Goal: Information Seeking & Learning: Learn about a topic

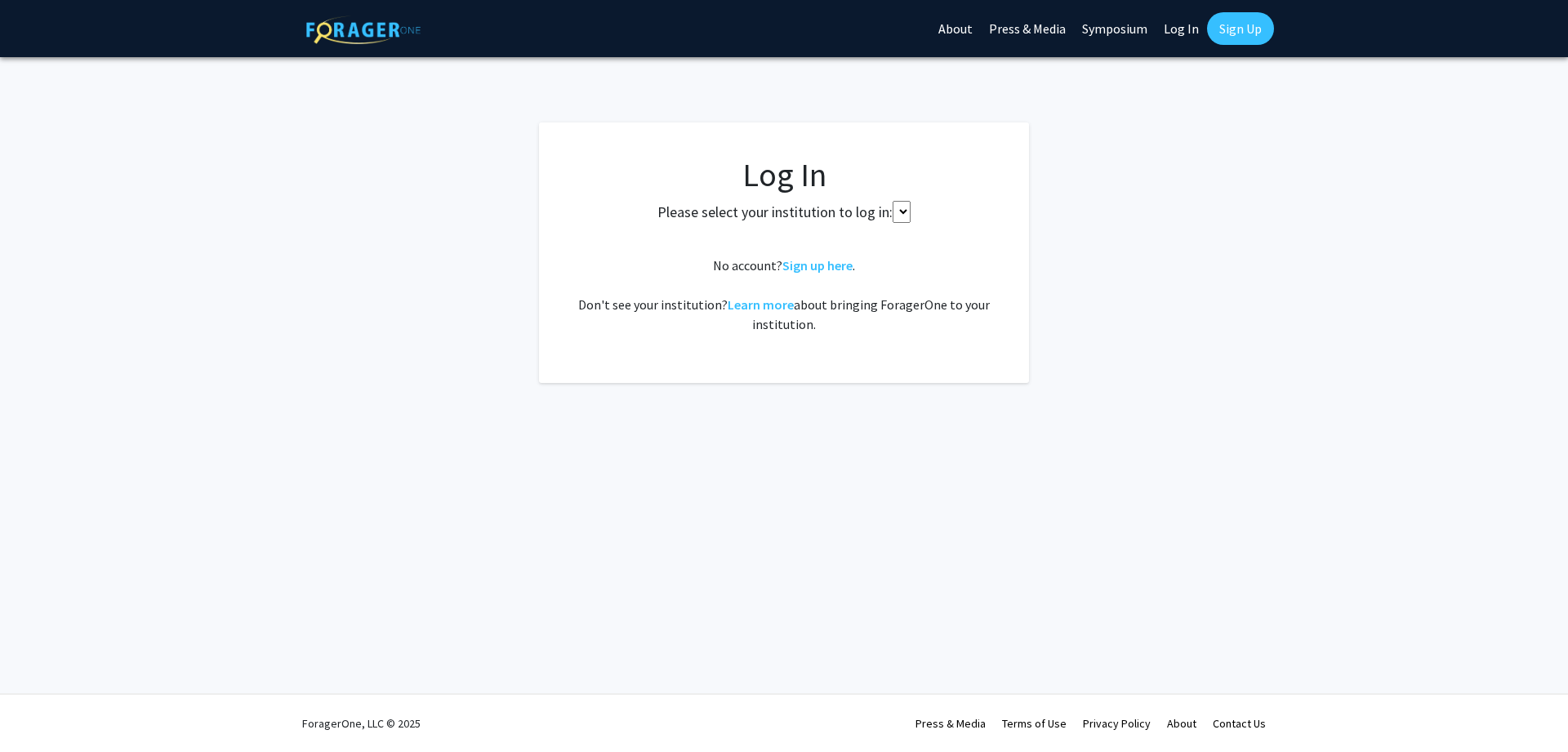
select select
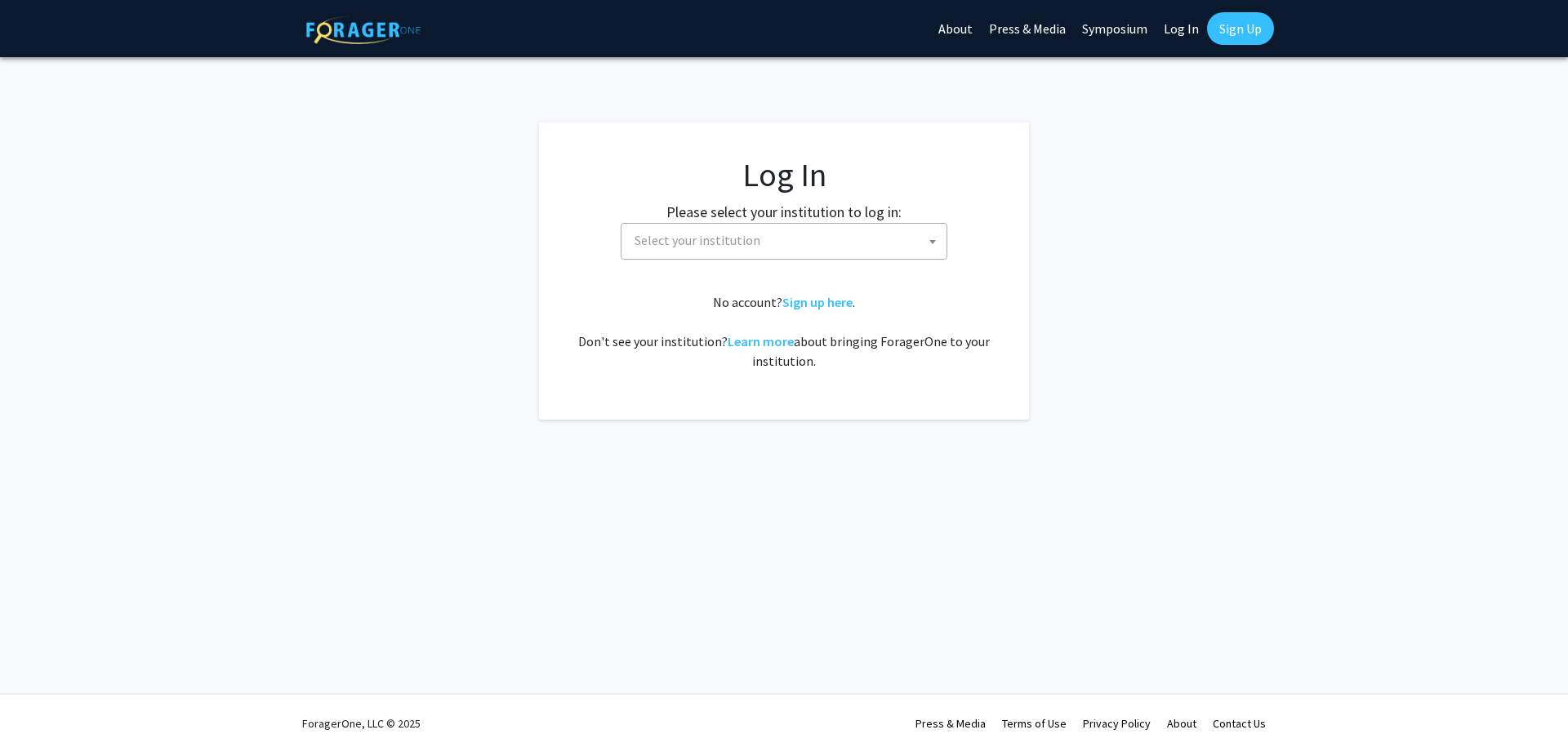
click at [797, 246] on span "Select your institution" at bounding box center [787, 241] width 318 height 34
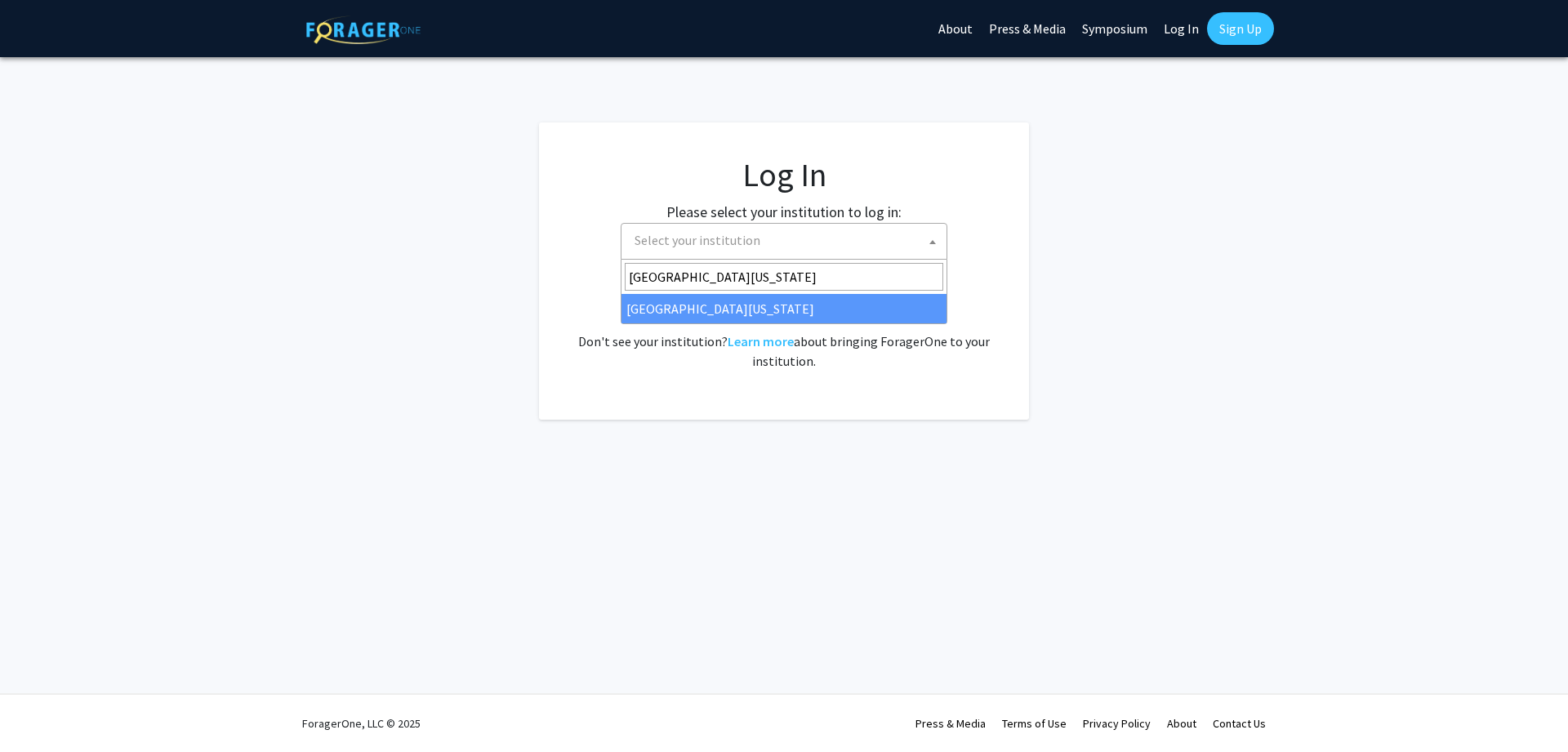
type input "[GEOGRAPHIC_DATA][US_STATE]"
select select "13"
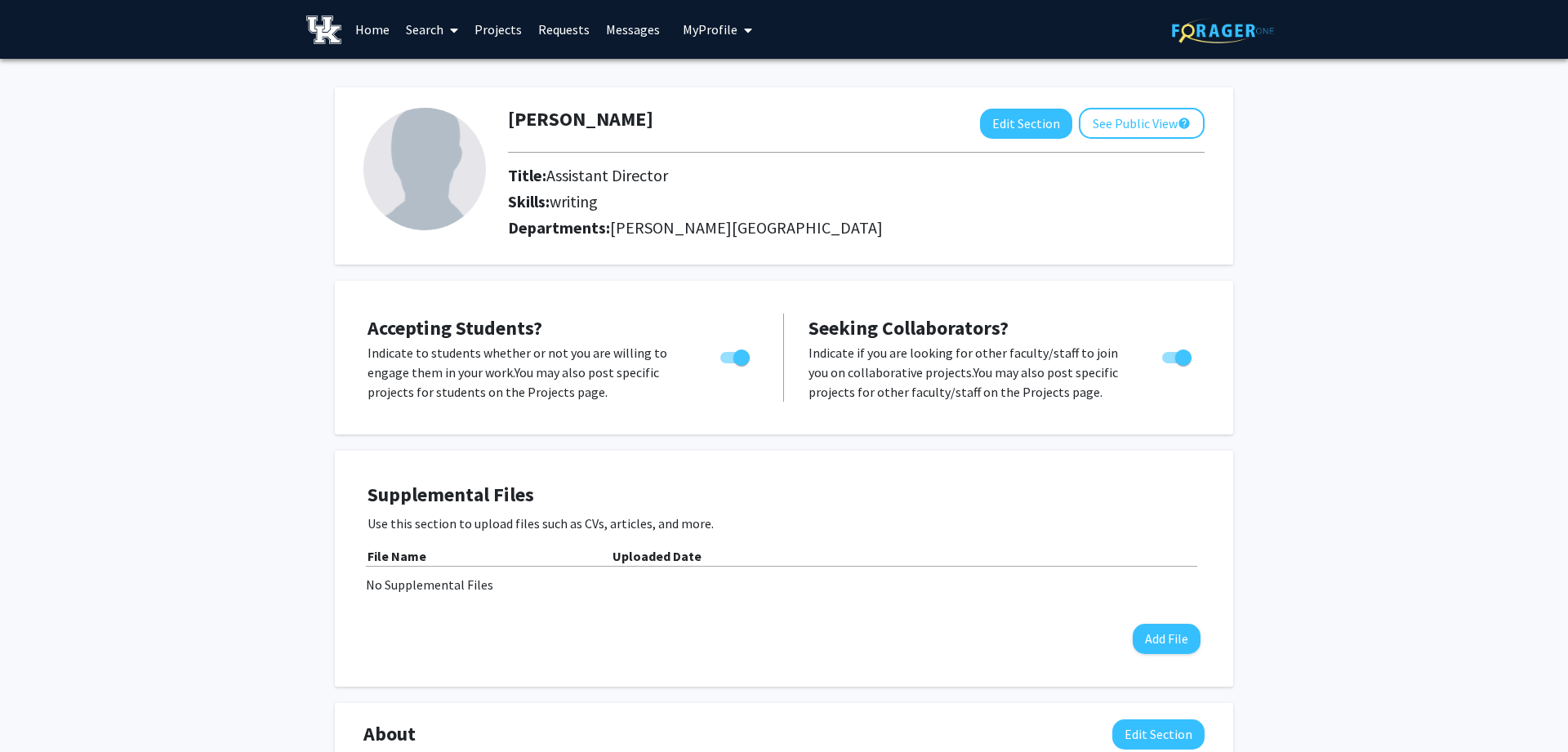
click at [443, 31] on link "Search" at bounding box center [432, 30] width 68 height 57
click at [456, 105] on span "Students" at bounding box center [448, 107] width 100 height 33
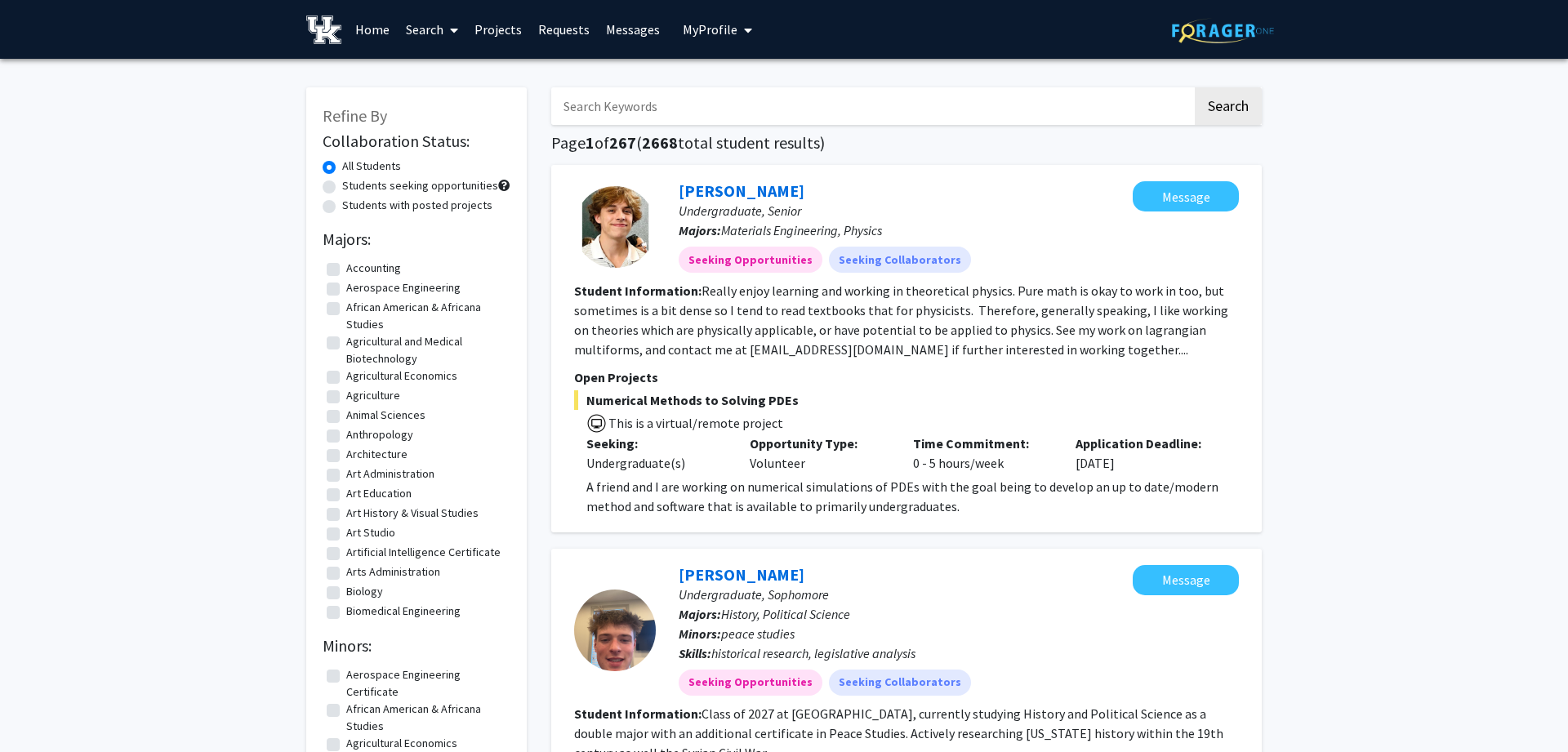
click at [406, 32] on link "Search" at bounding box center [432, 30] width 68 height 57
click at [439, 68] on span "Faculty/Staff" at bounding box center [458, 75] width 120 height 33
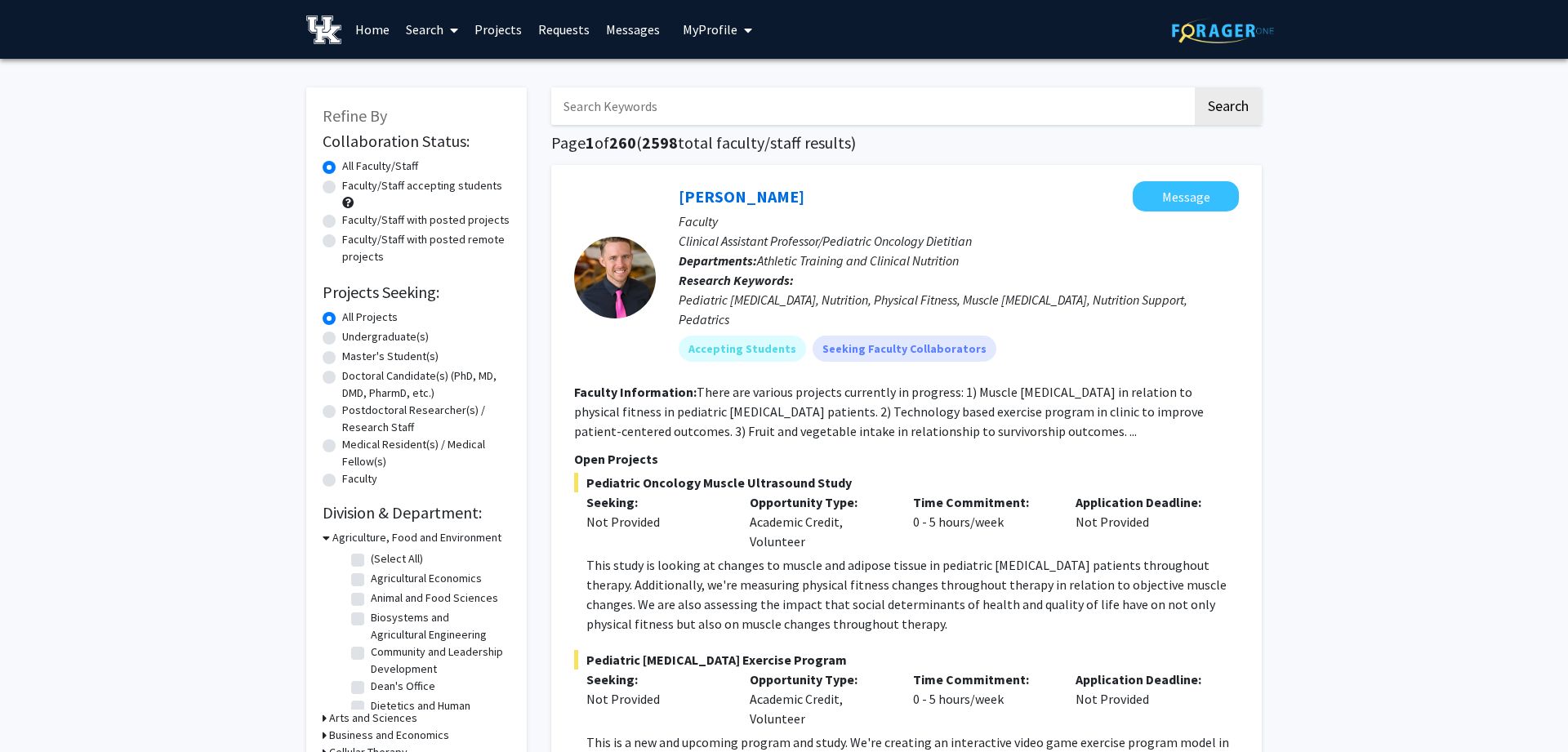
click at [662, 118] on input "Search Keywords" at bounding box center [872, 106] width 641 height 37
click at [1195, 87] on button "Search" at bounding box center [1228, 106] width 67 height 37
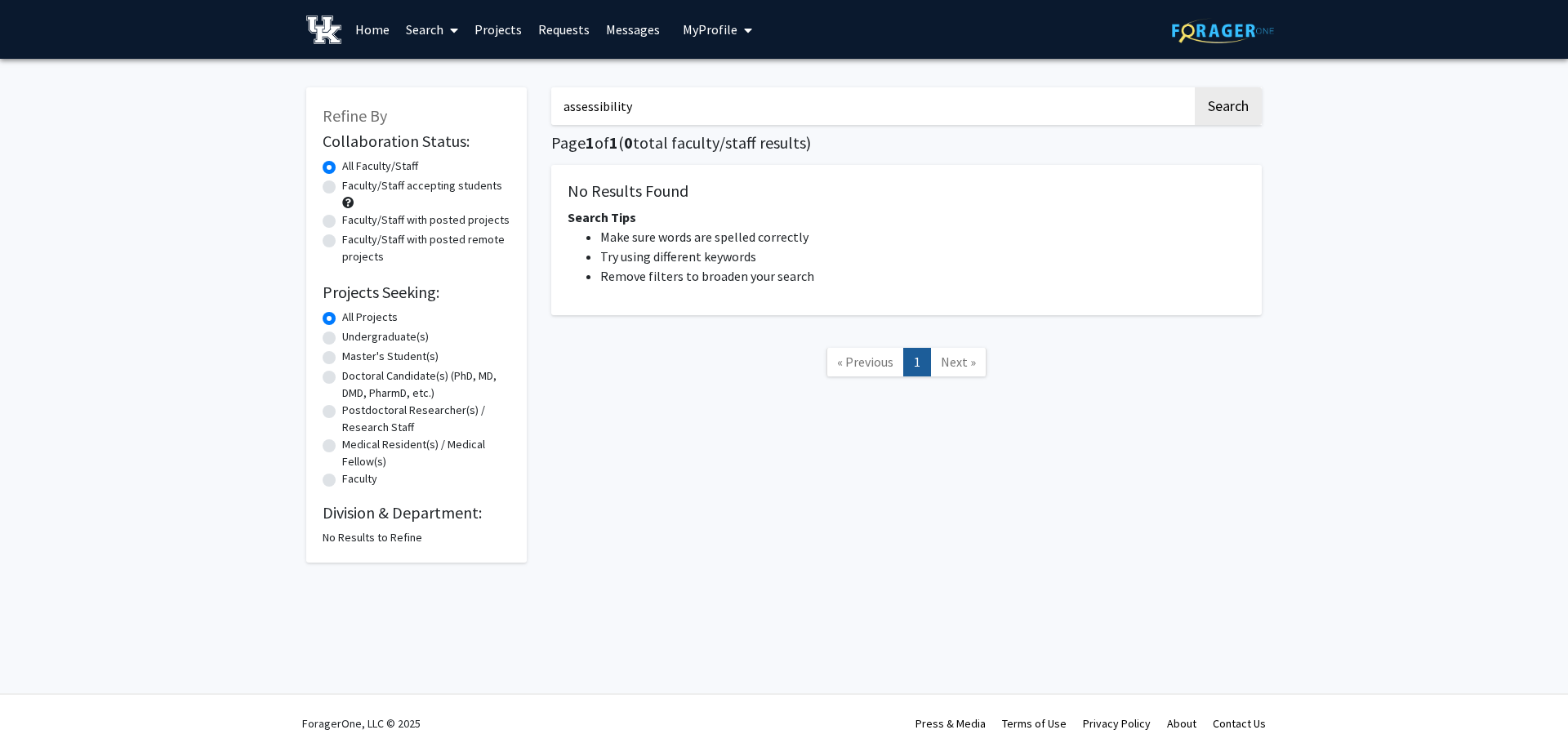
drag, startPoint x: 641, startPoint y: 96, endPoint x: 508, endPoint y: 90, distance: 133.1
click at [552, 90] on input "assessibility" at bounding box center [872, 106] width 641 height 37
click at [1195, 87] on button "Search" at bounding box center [1228, 106] width 67 height 37
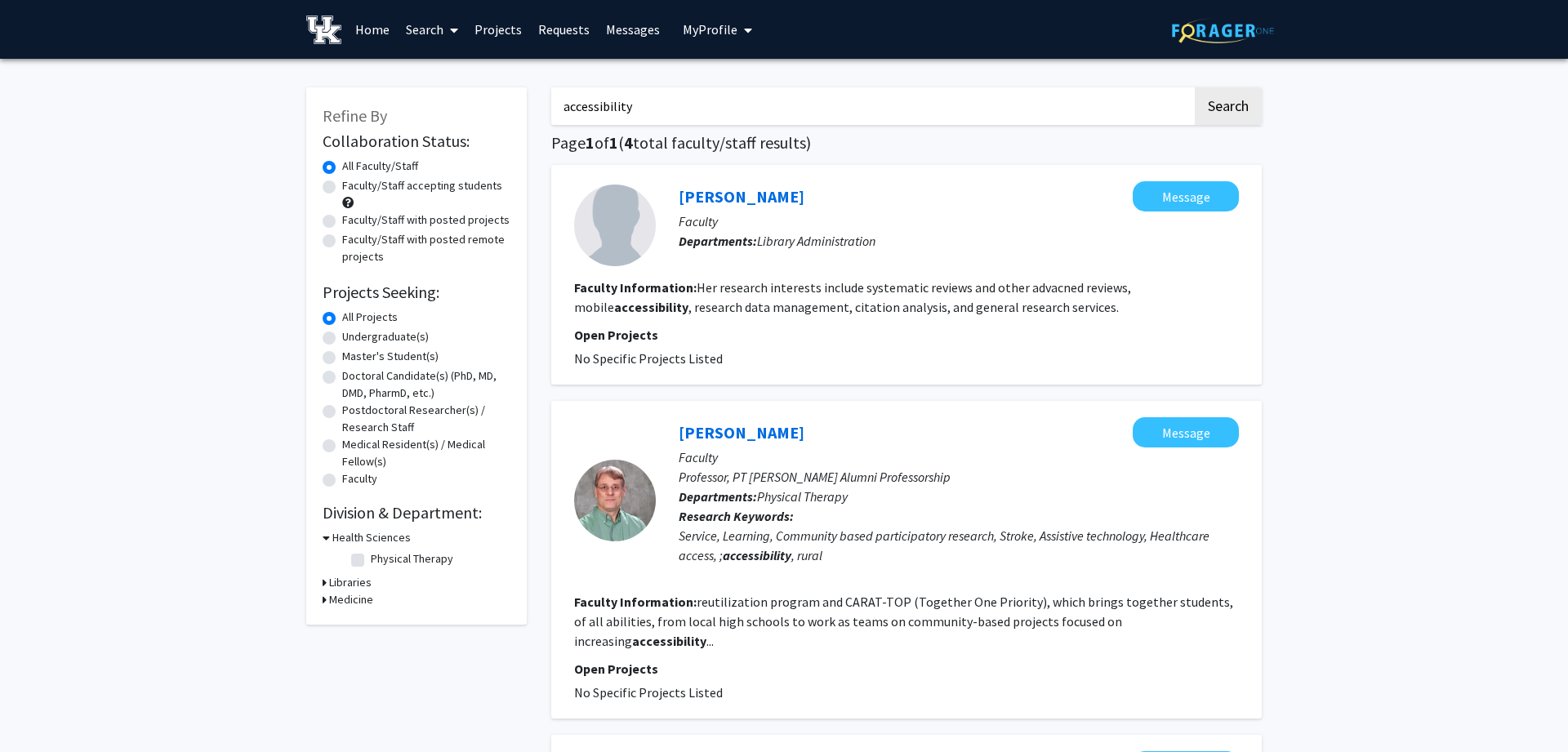
drag, startPoint x: 685, startPoint y: 105, endPoint x: 440, endPoint y: 62, distance: 248.7
click at [552, 87] on input "accessibility" at bounding box center [872, 106] width 641 height 37
click at [1195, 87] on button "Search" at bounding box center [1228, 106] width 67 height 37
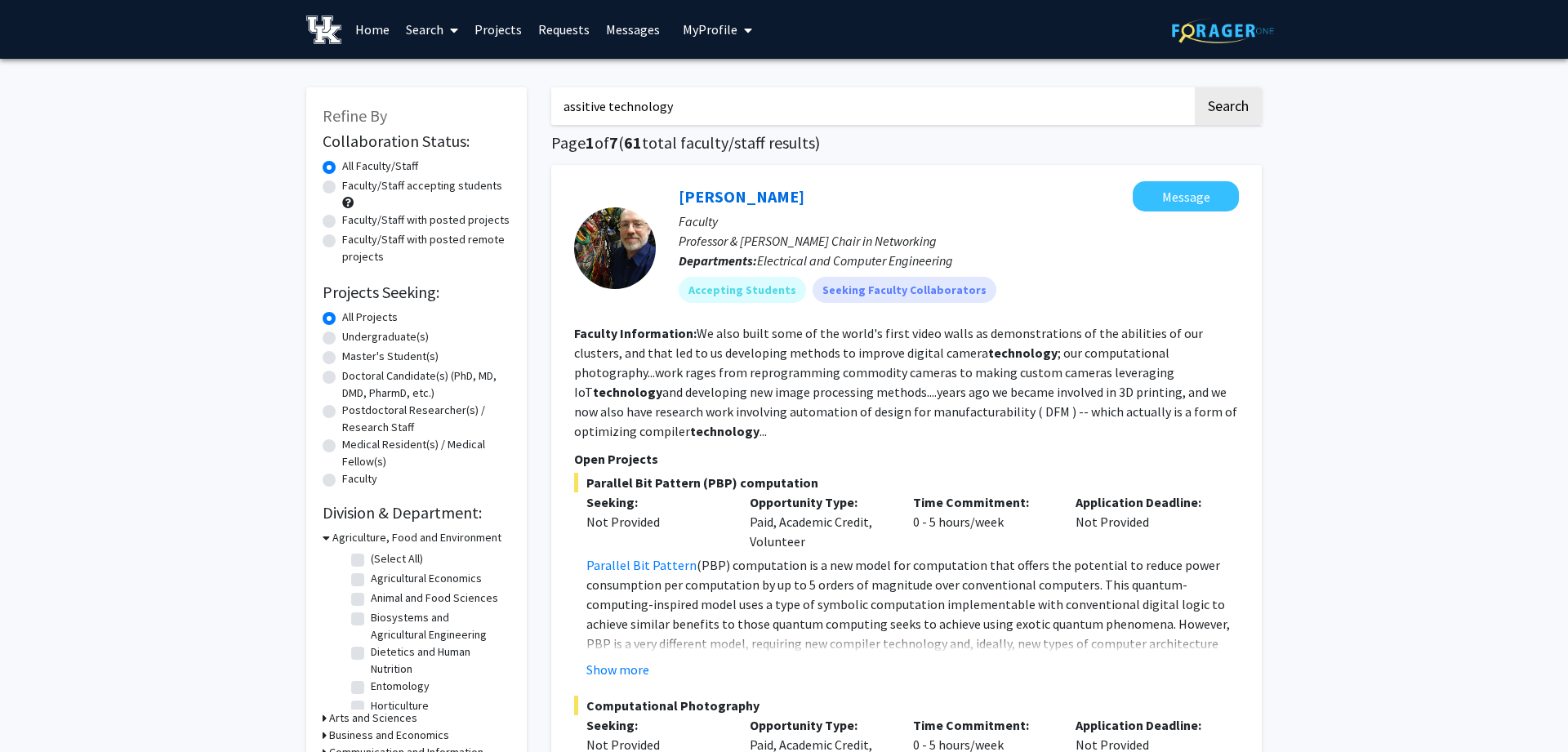
click at [579, 102] on input "assitive technology" at bounding box center [872, 106] width 641 height 37
type input "assistive technology"
click at [1195, 87] on button "Search" at bounding box center [1228, 106] width 67 height 37
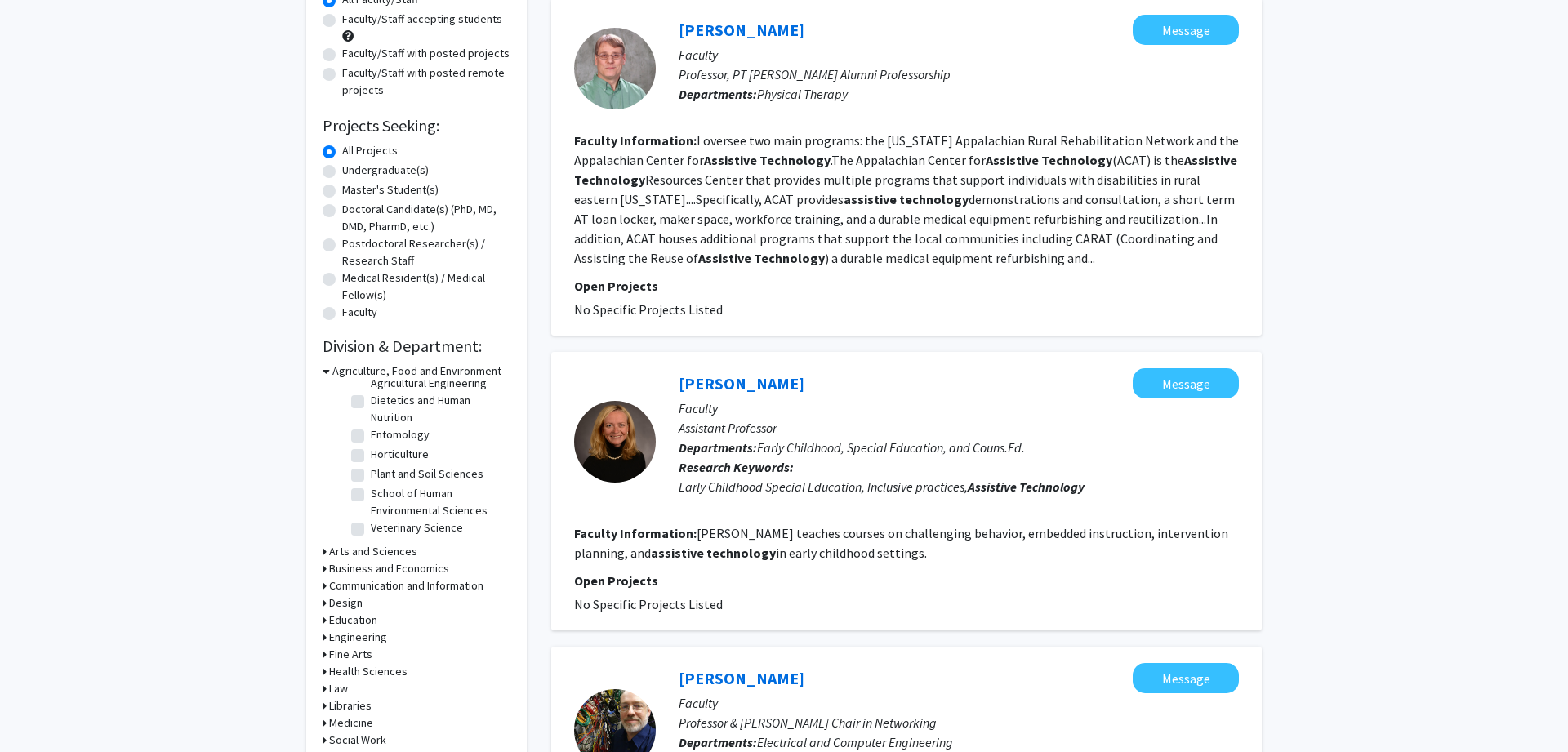
scroll to position [333, 0]
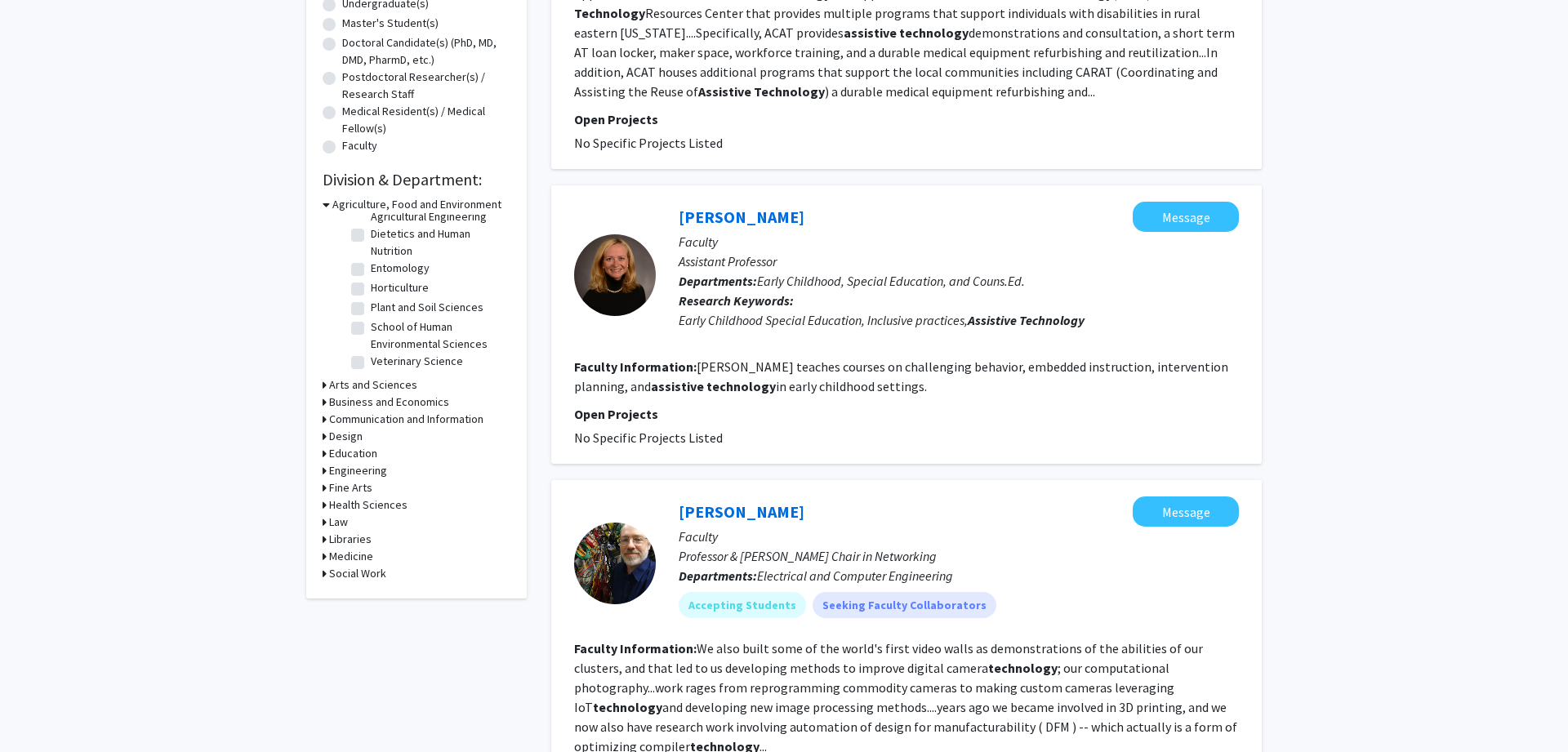
click at [340, 466] on h3 "Engineering" at bounding box center [358, 471] width 58 height 17
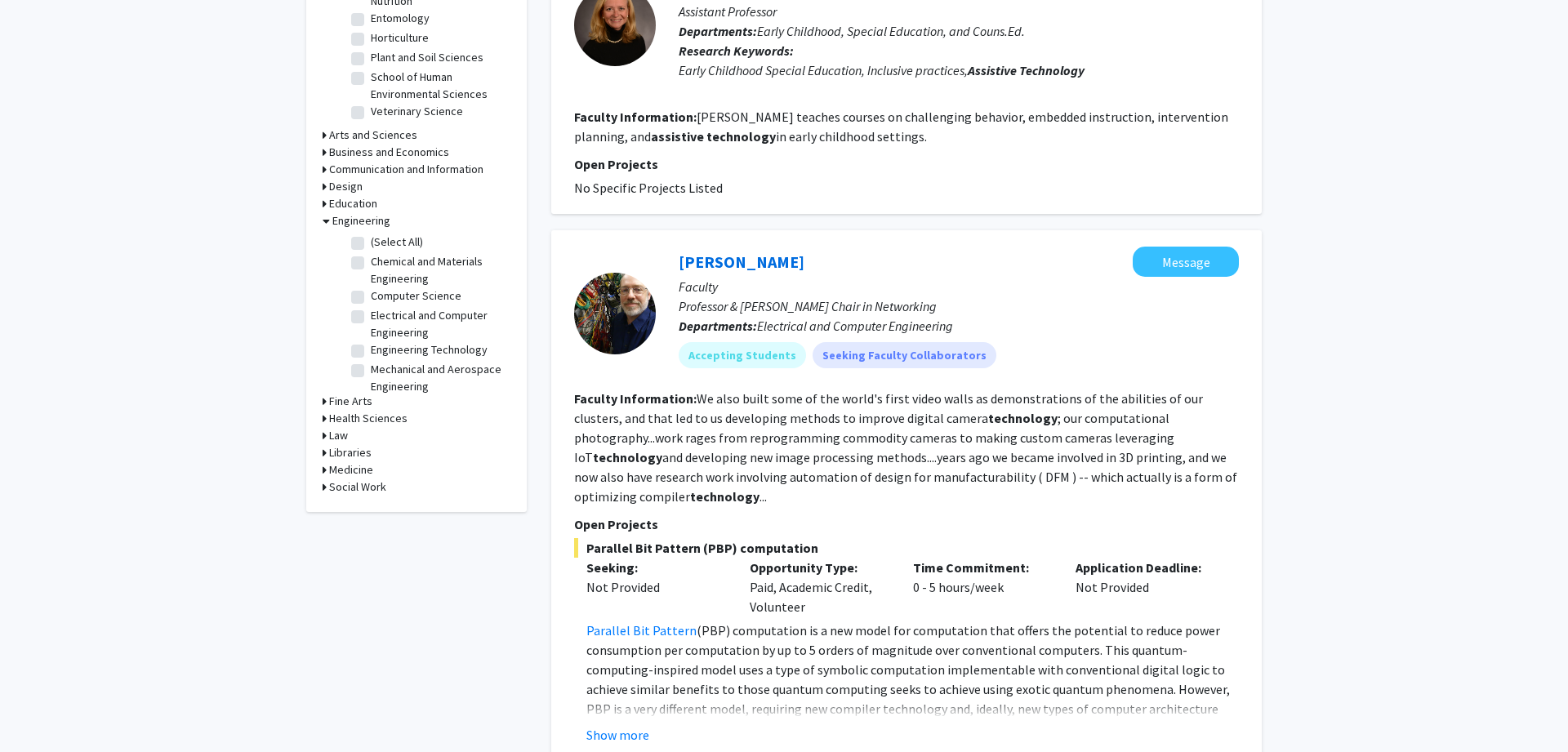
scroll to position [583, 0]
click at [371, 244] on label "(Select All)" at bounding box center [397, 242] width 52 height 17
click at [371, 244] on input "(Select All)" at bounding box center [376, 238] width 11 height 11
checkbox input "true"
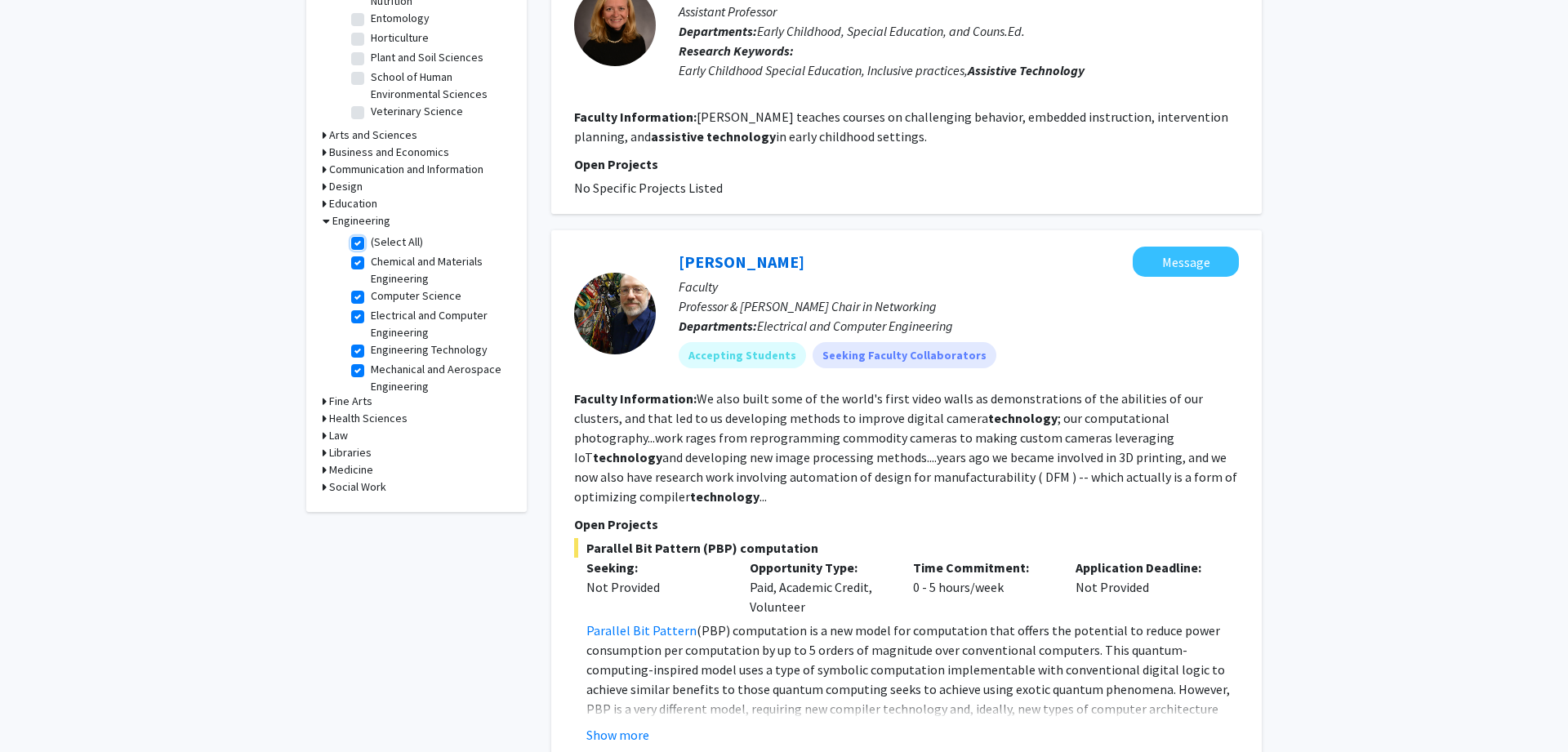
checkbox input "true"
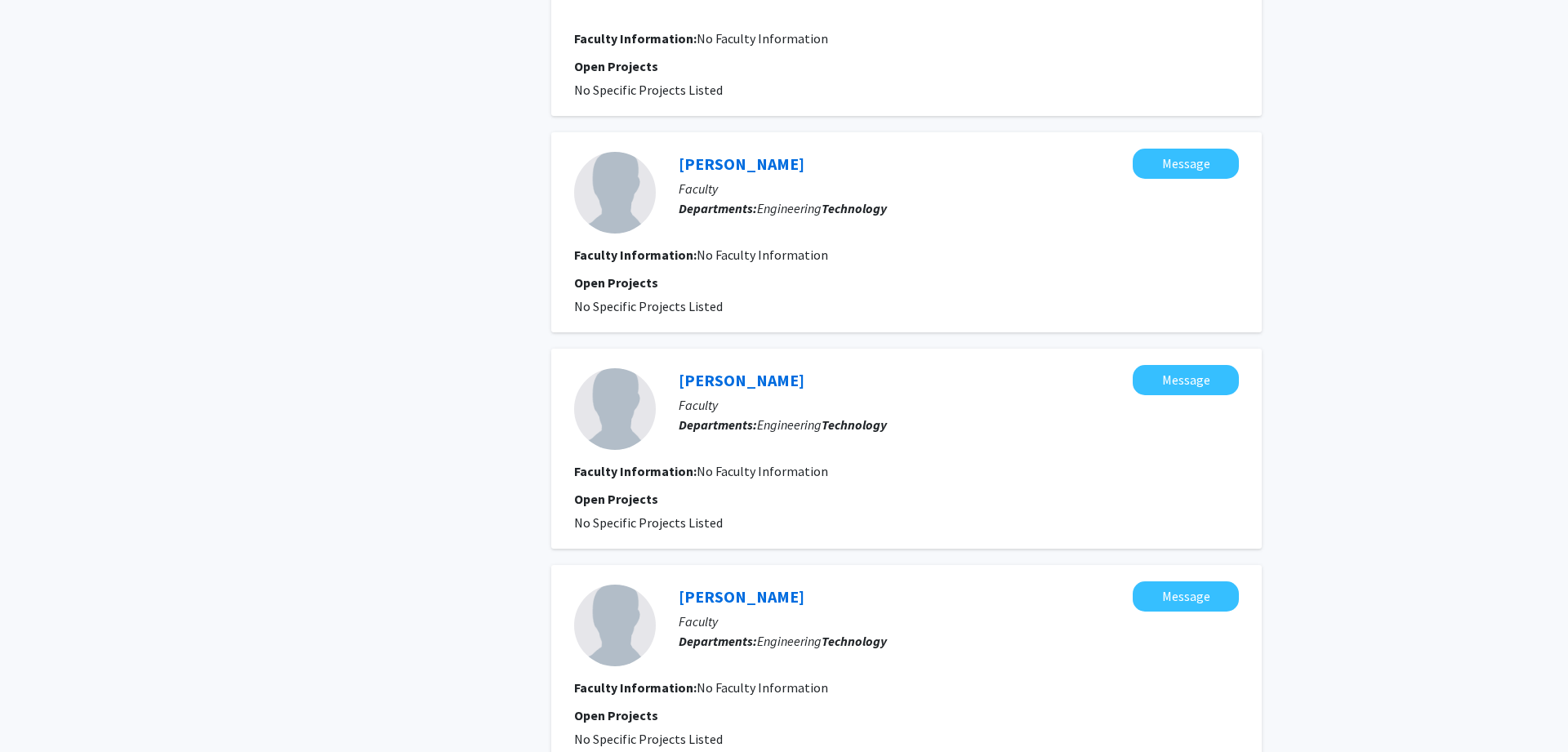
scroll to position [3135, 0]
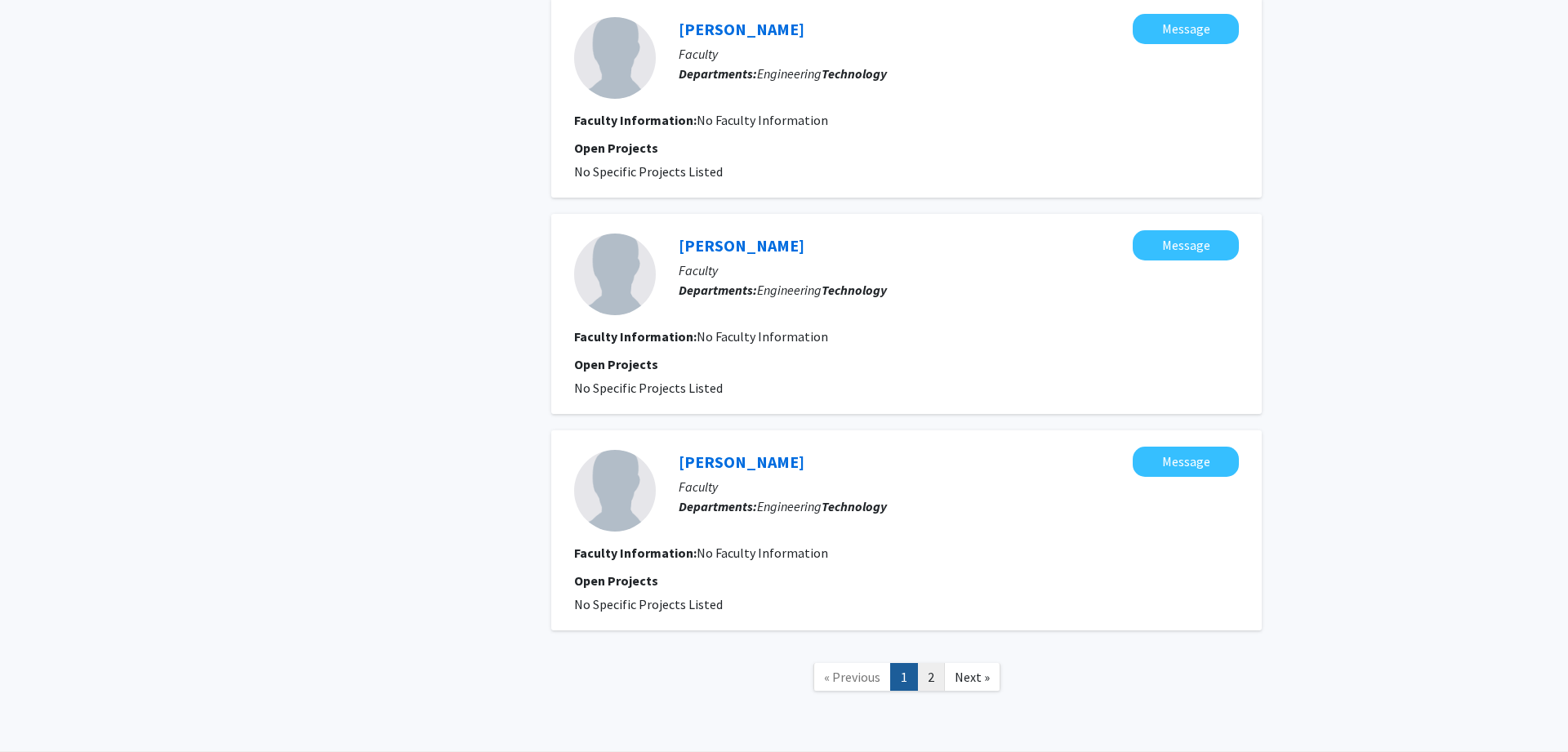
click at [927, 663] on link "2" at bounding box center [931, 678] width 28 height 29
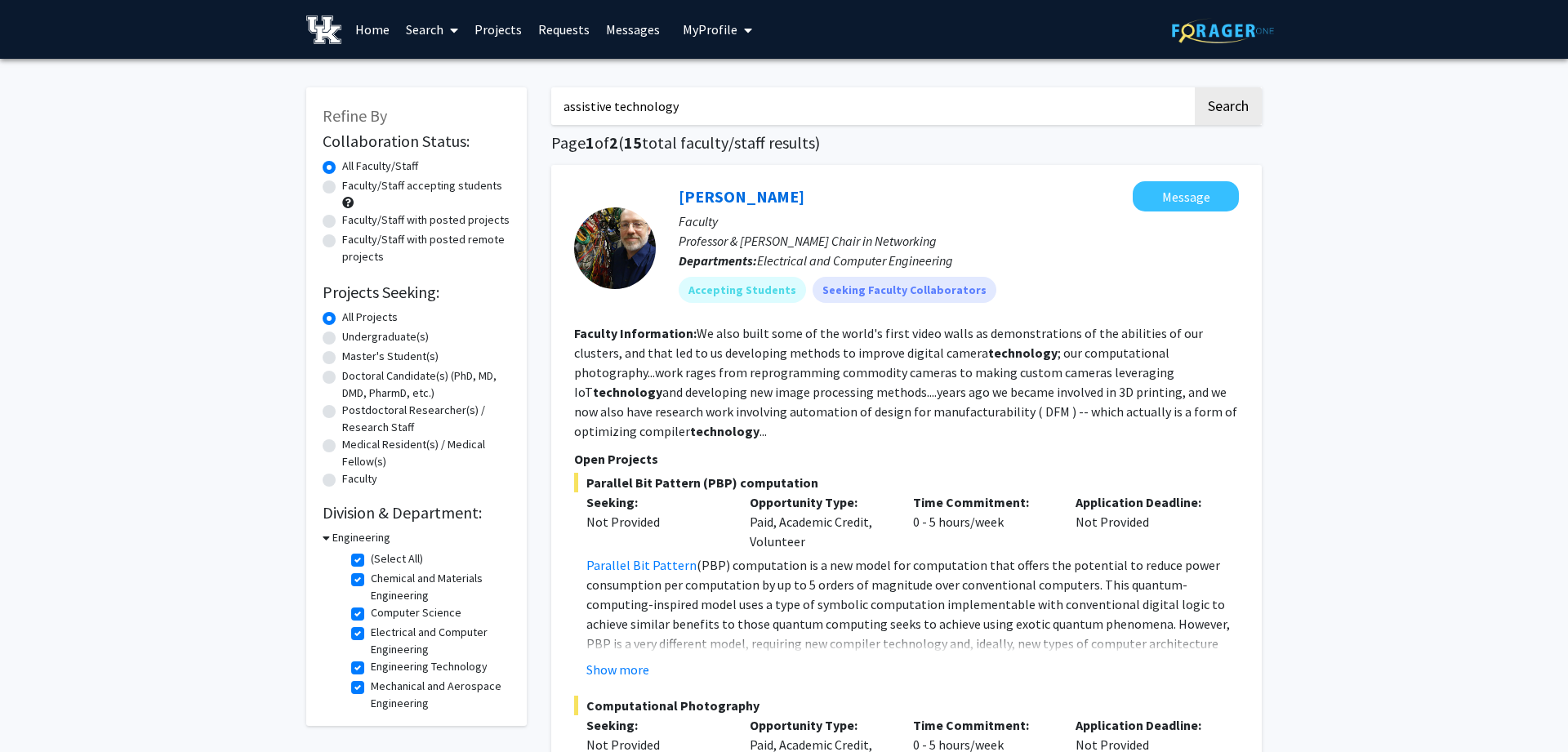
scroll to position [84, 0]
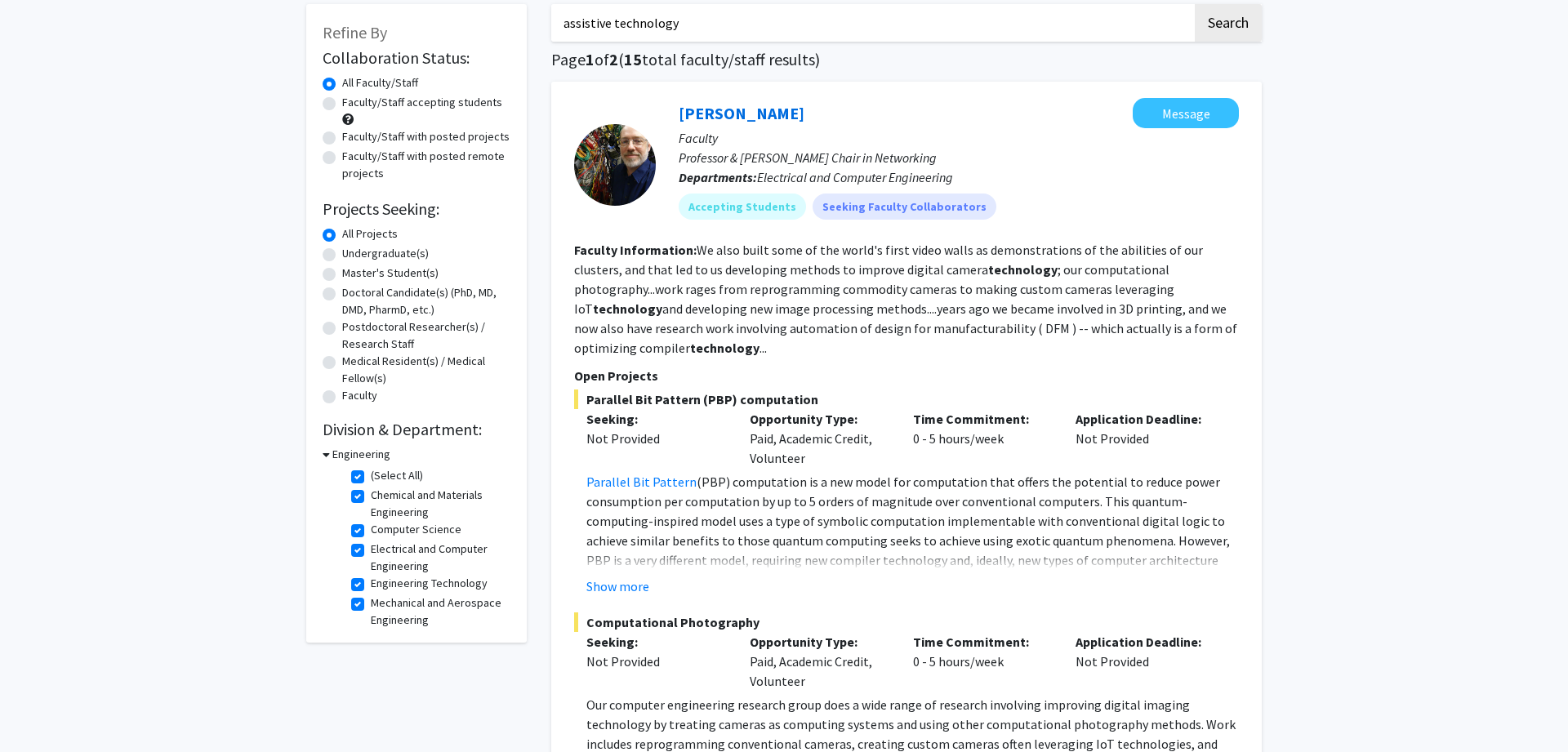
click at [371, 494] on label "Chemical and Materials Engineering" at bounding box center [438, 504] width 135 height 35
click at [371, 494] on input "Chemical and Materials Engineering" at bounding box center [376, 492] width 11 height 11
checkbox input "false"
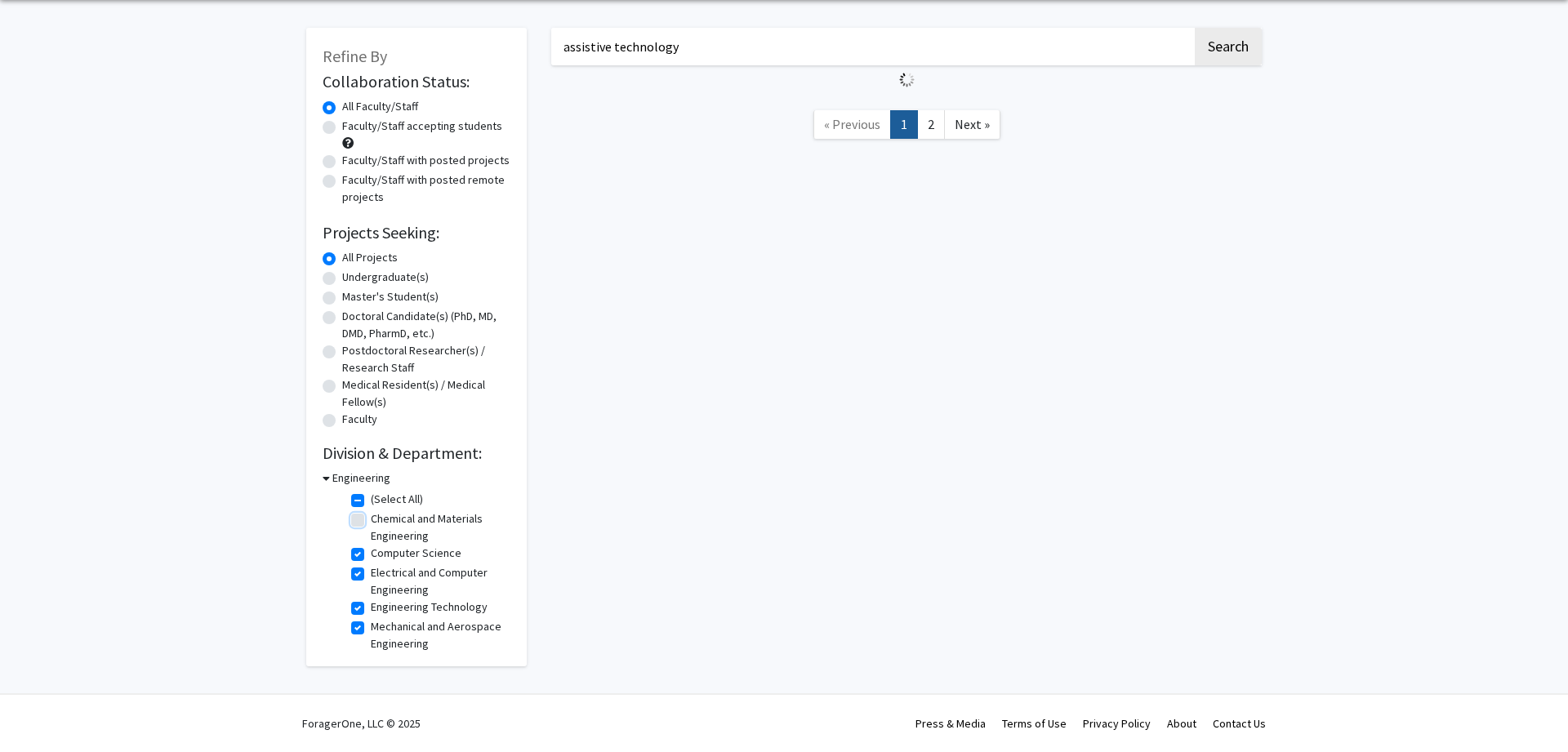
checkbox input "true"
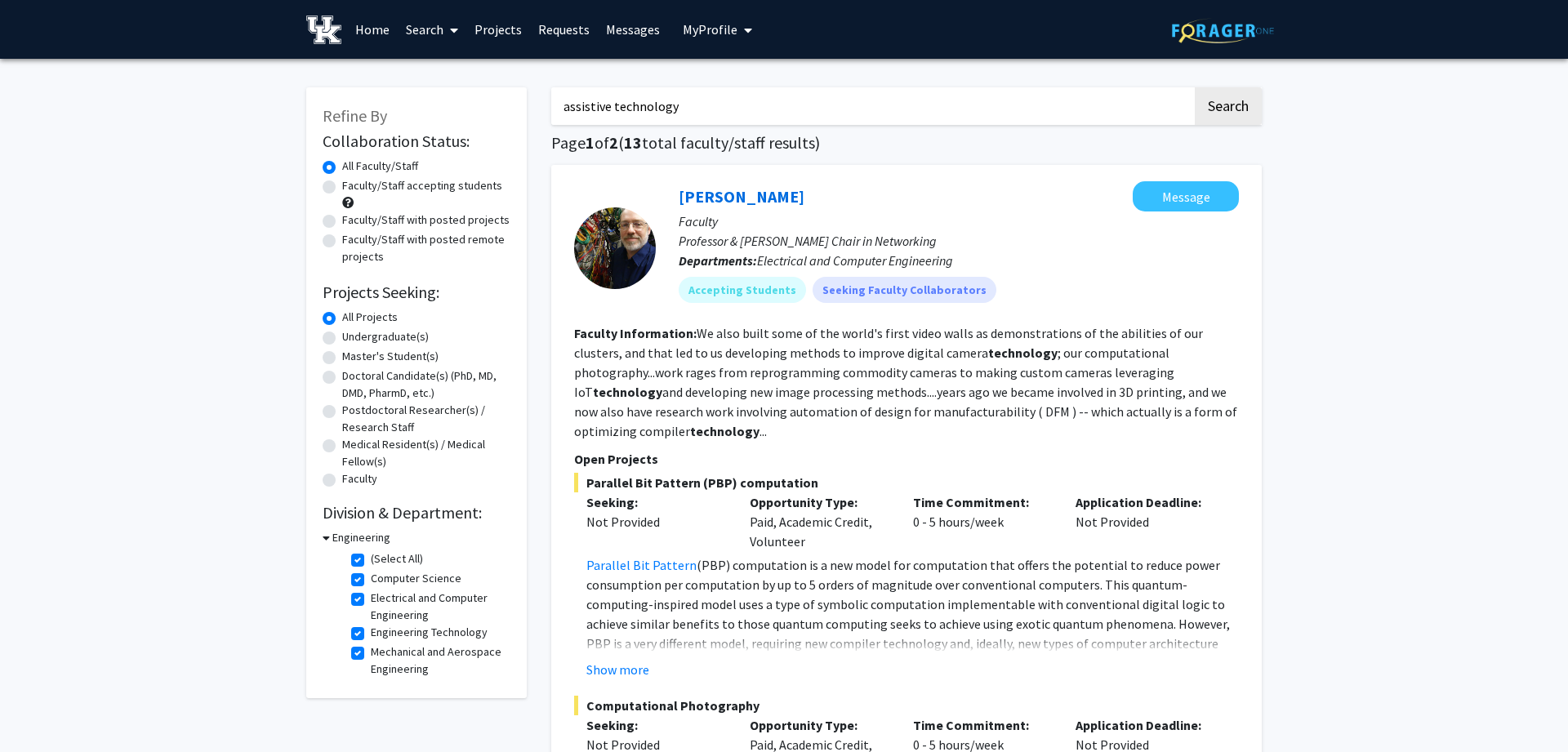
click at [371, 562] on label "(Select All)" at bounding box center [397, 559] width 52 height 17
click at [371, 561] on input "(Select All)" at bounding box center [376, 556] width 11 height 11
checkbox input "false"
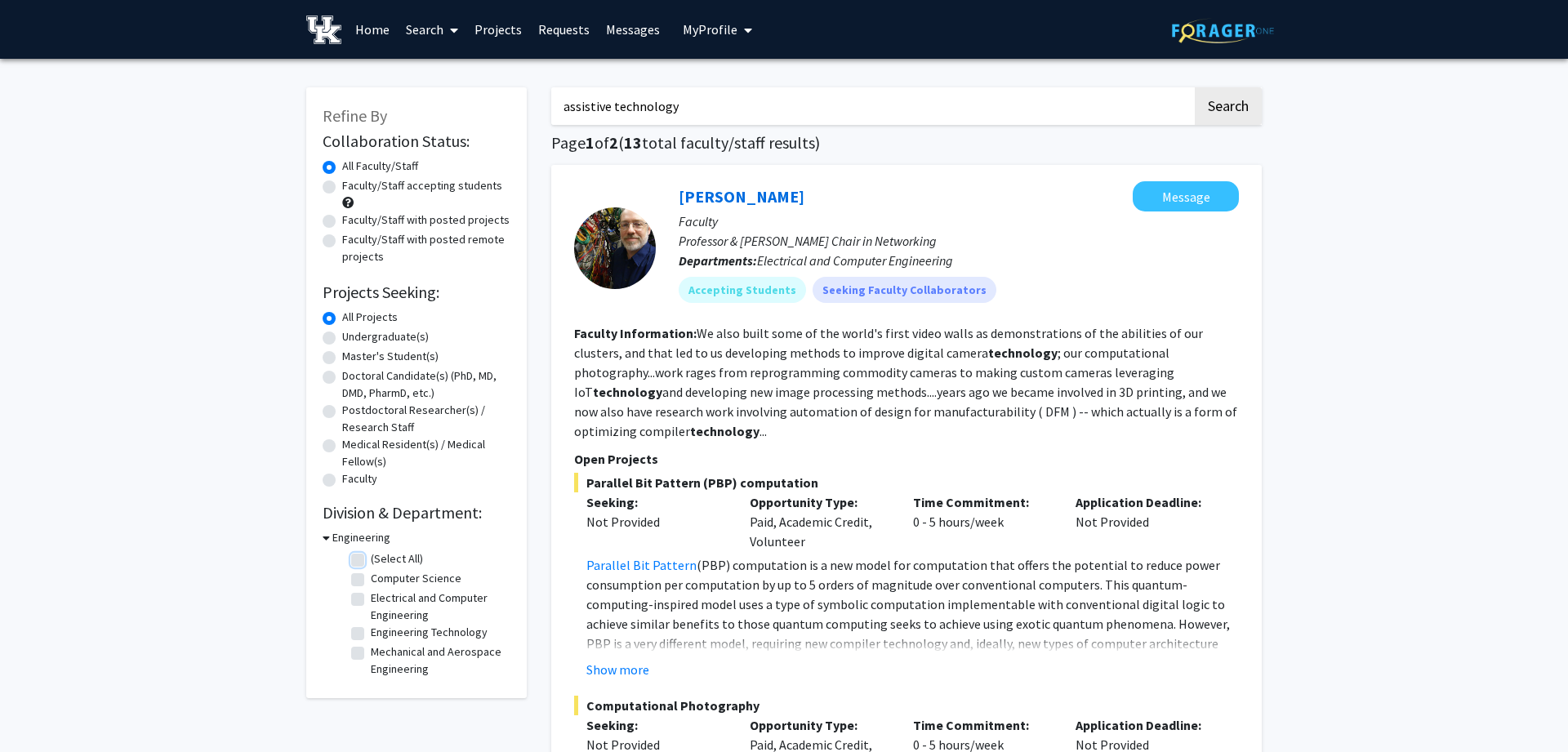
checkbox input "false"
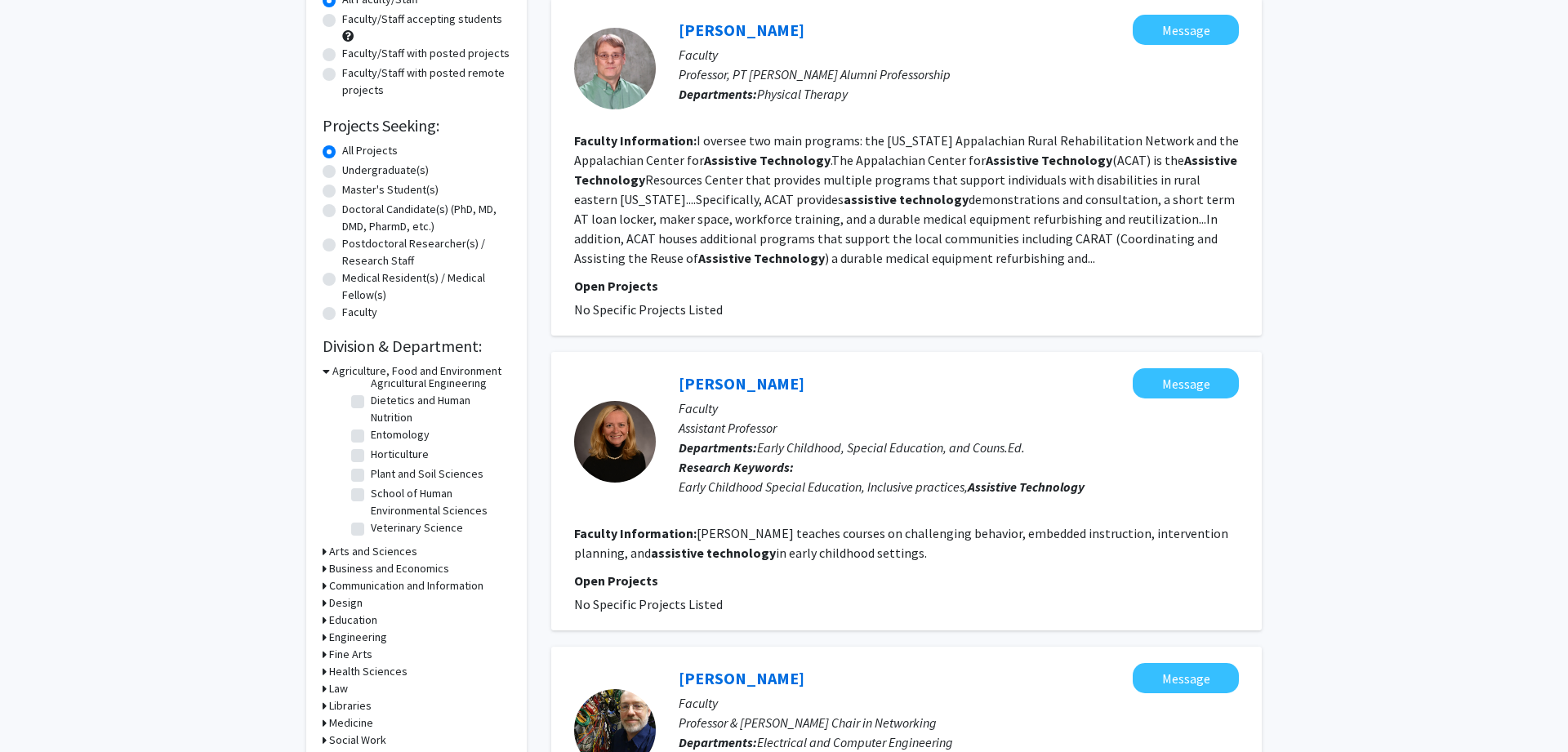
scroll to position [333, 0]
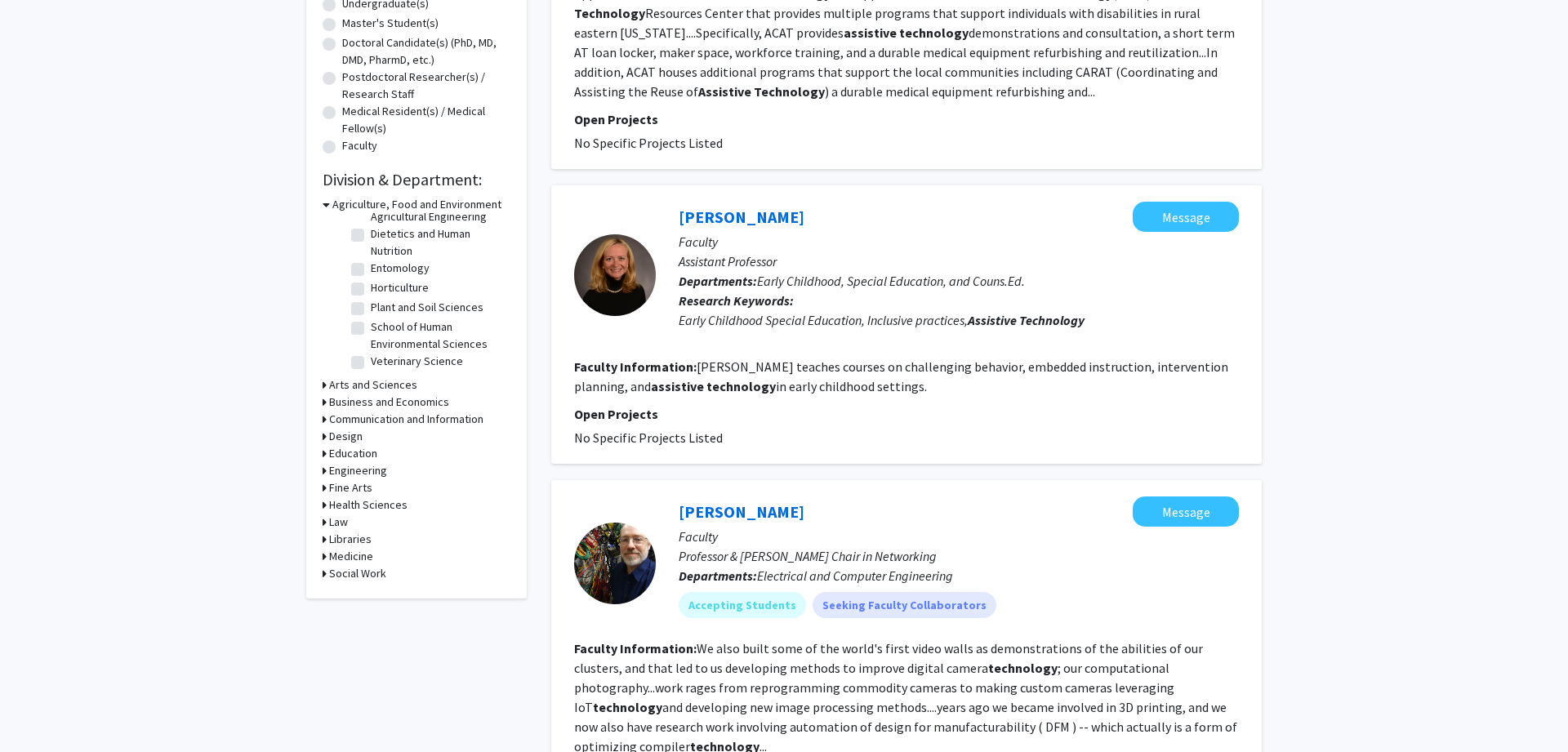
click at [355, 472] on h3 "Engineering" at bounding box center [358, 471] width 58 height 17
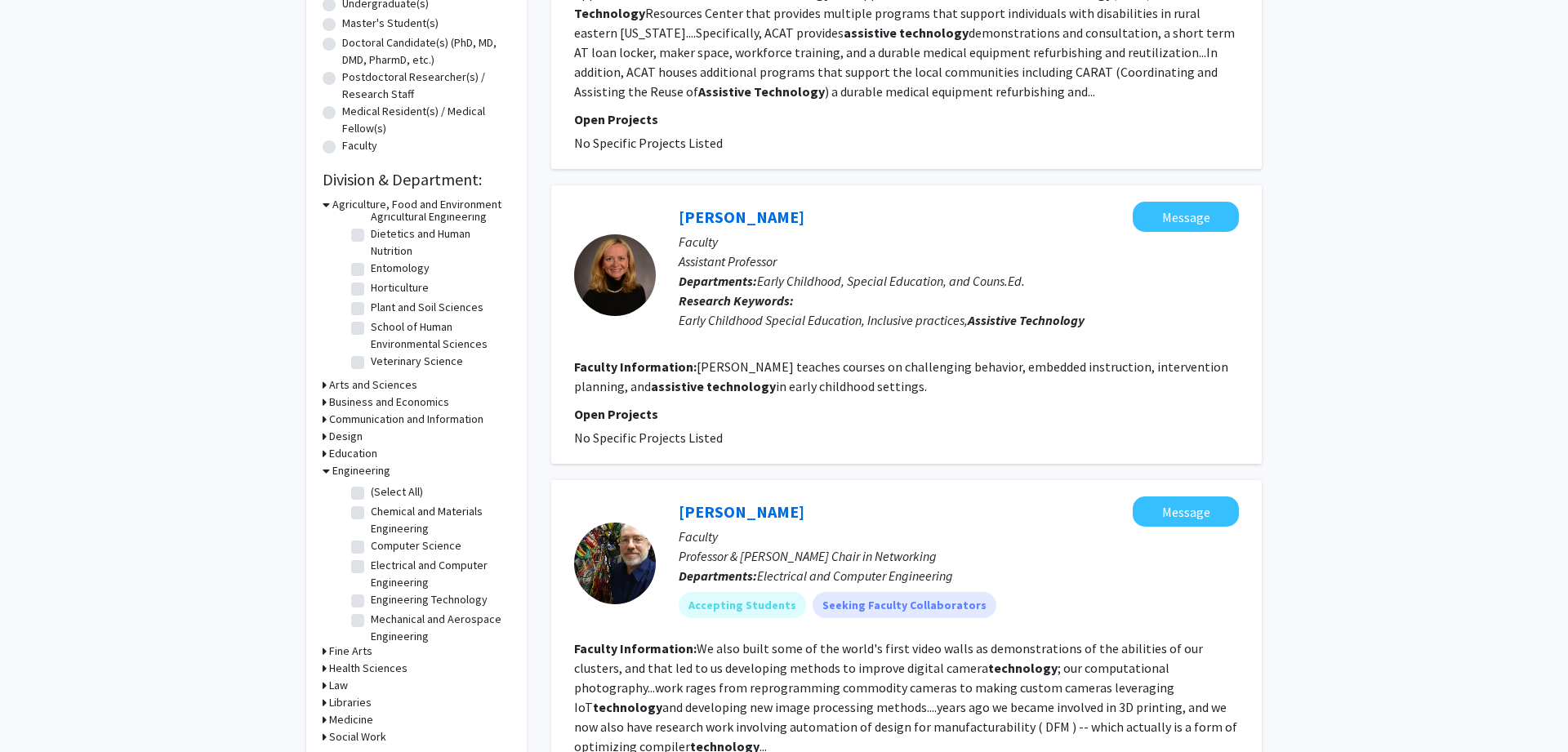
click at [371, 550] on label "Computer Science" at bounding box center [416, 546] width 90 height 17
click at [371, 548] on input "Computer Science" at bounding box center [376, 542] width 11 height 11
checkbox input "true"
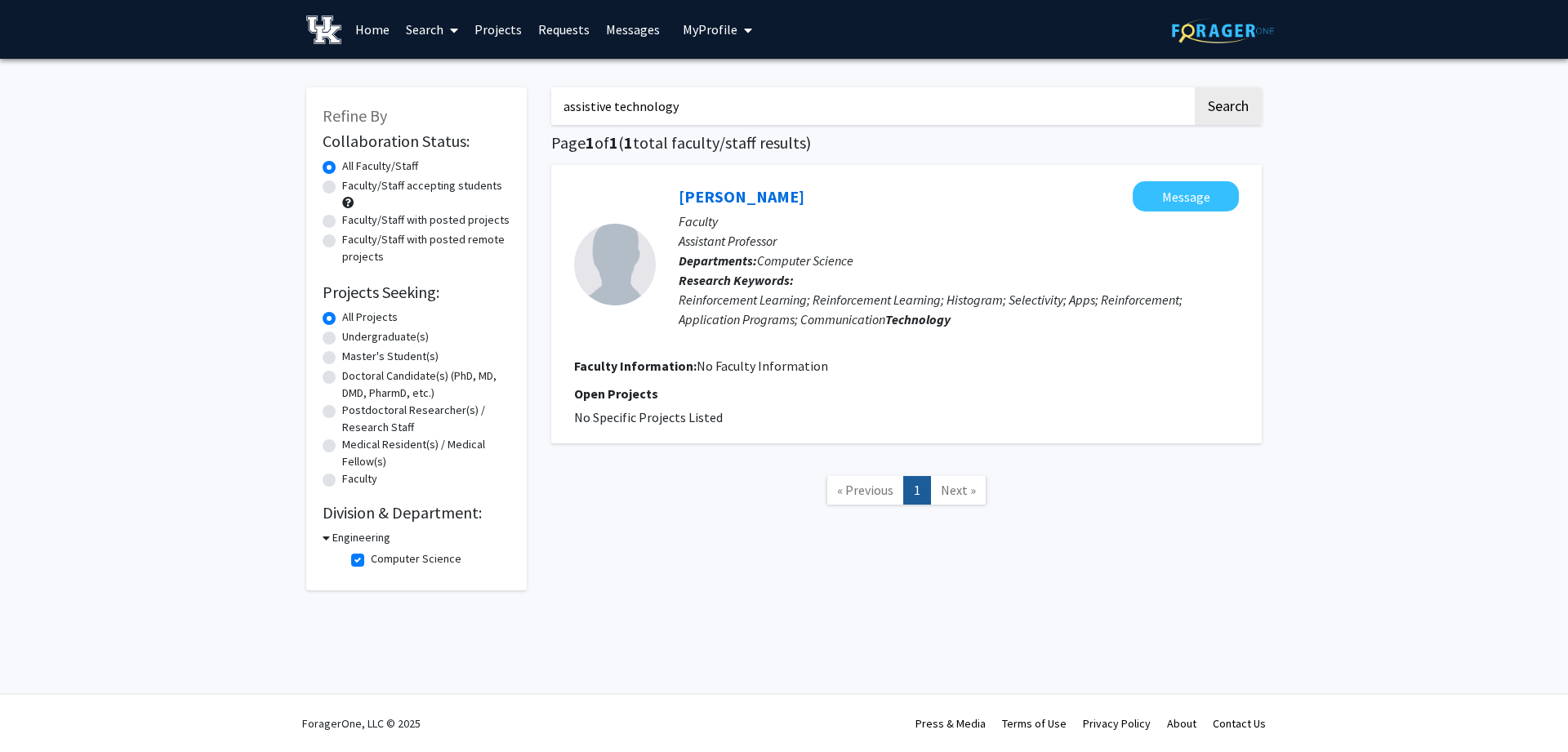
drag, startPoint x: 675, startPoint y: 112, endPoint x: 519, endPoint y: 112, distance: 156.0
click at [552, 112] on input "assistive technology" at bounding box center [872, 106] width 641 height 37
click at [1195, 87] on button "Search" at bounding box center [1228, 106] width 67 height 37
checkbox input "false"
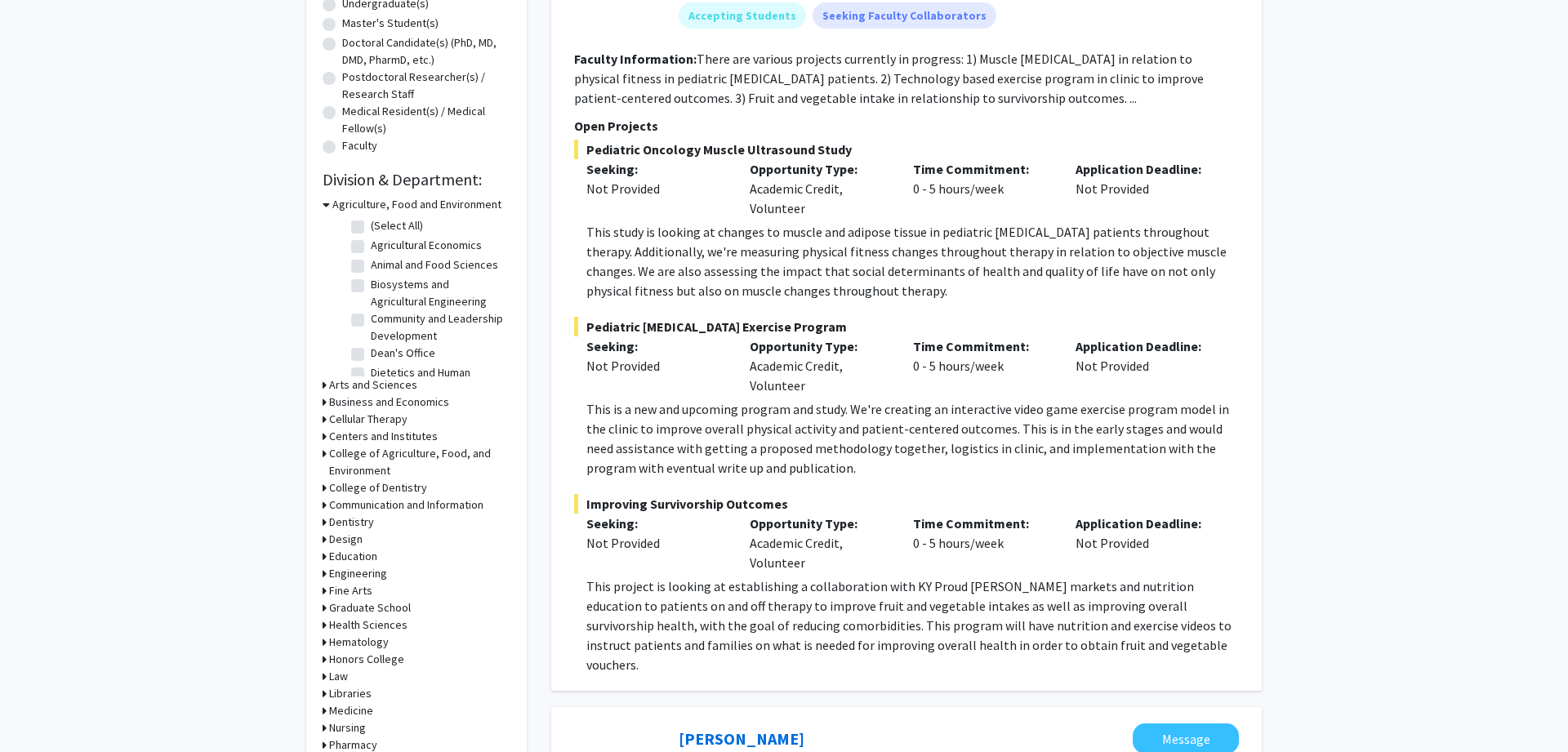
scroll to position [417, 0]
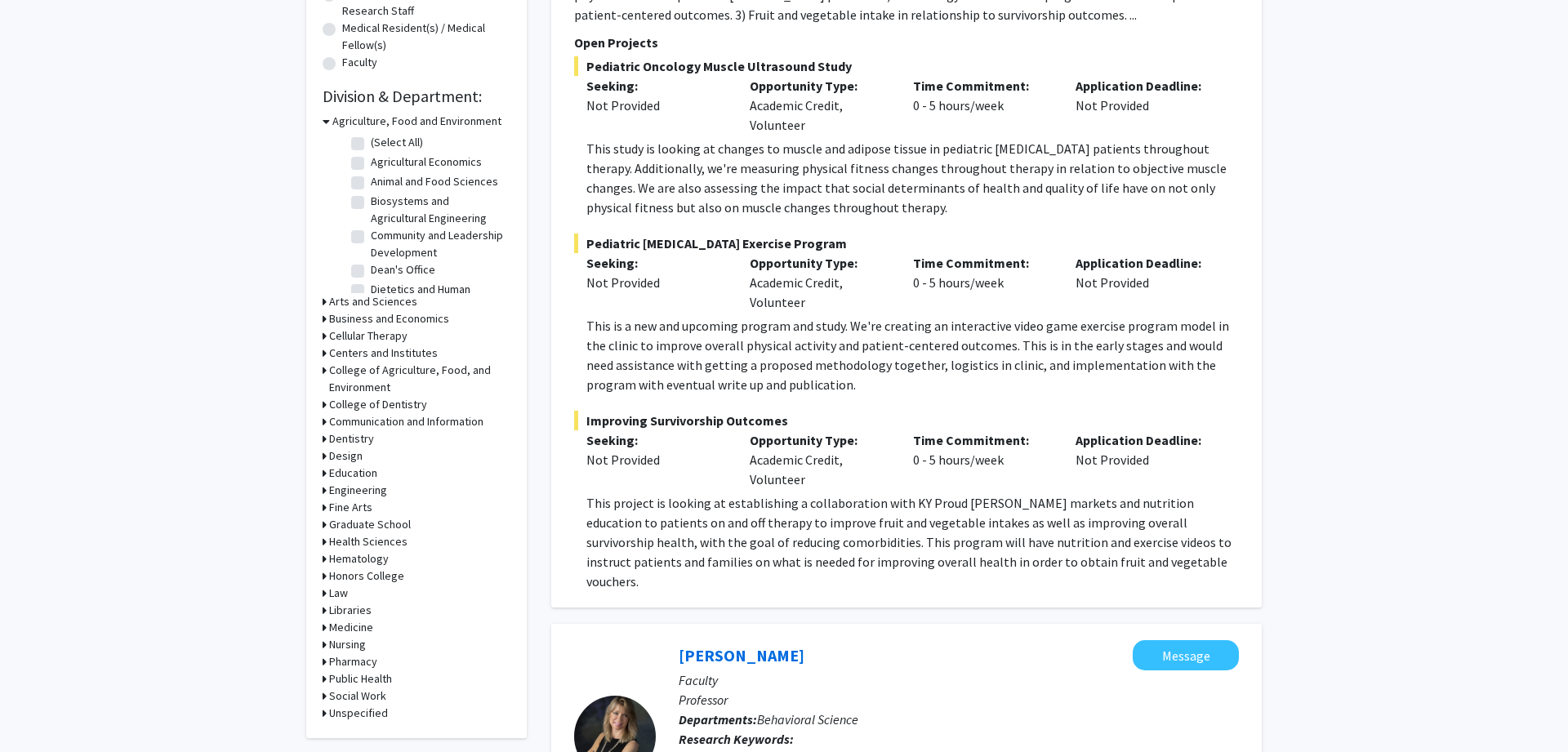
click at [344, 488] on h3 "Engineering" at bounding box center [358, 490] width 58 height 17
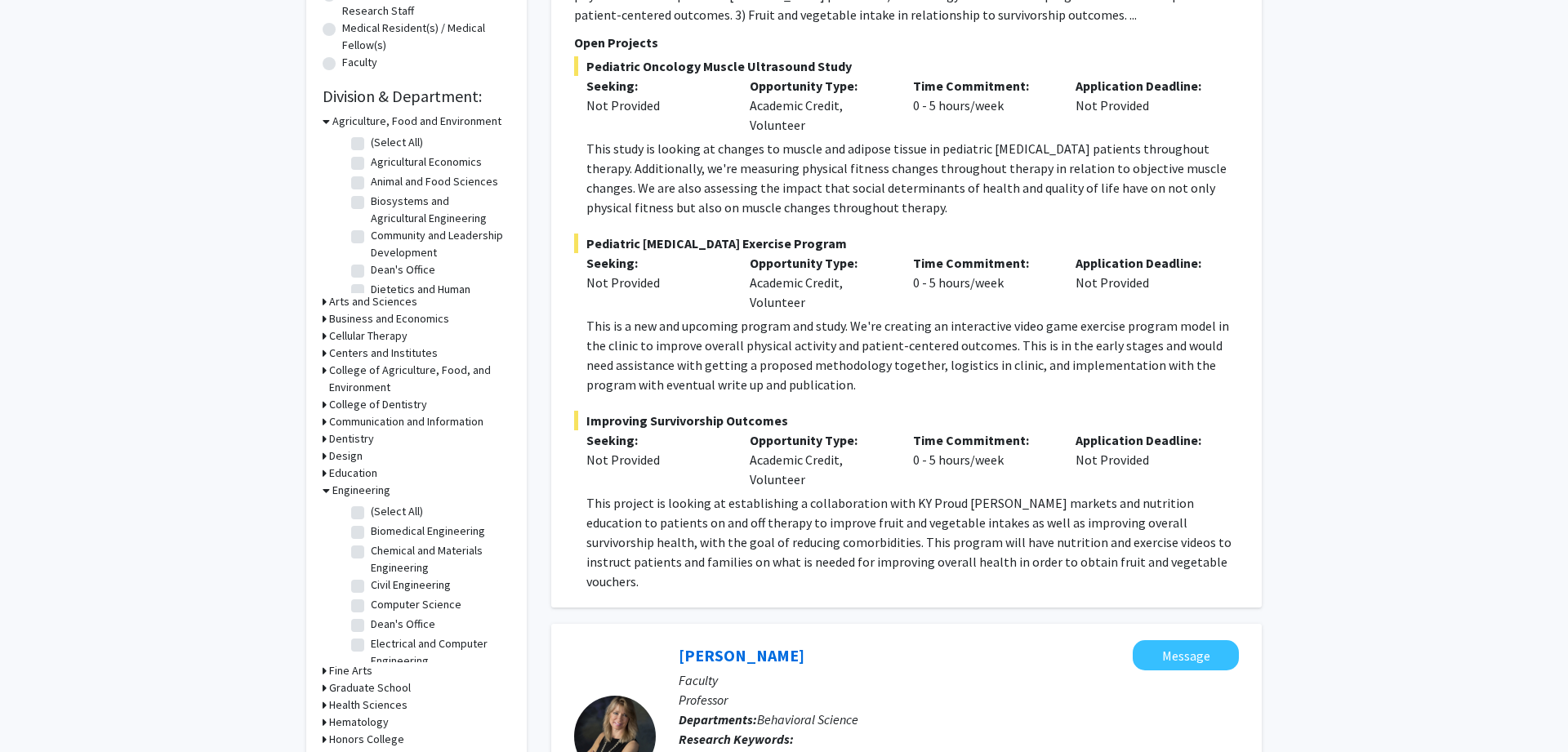
scroll to position [500, 0]
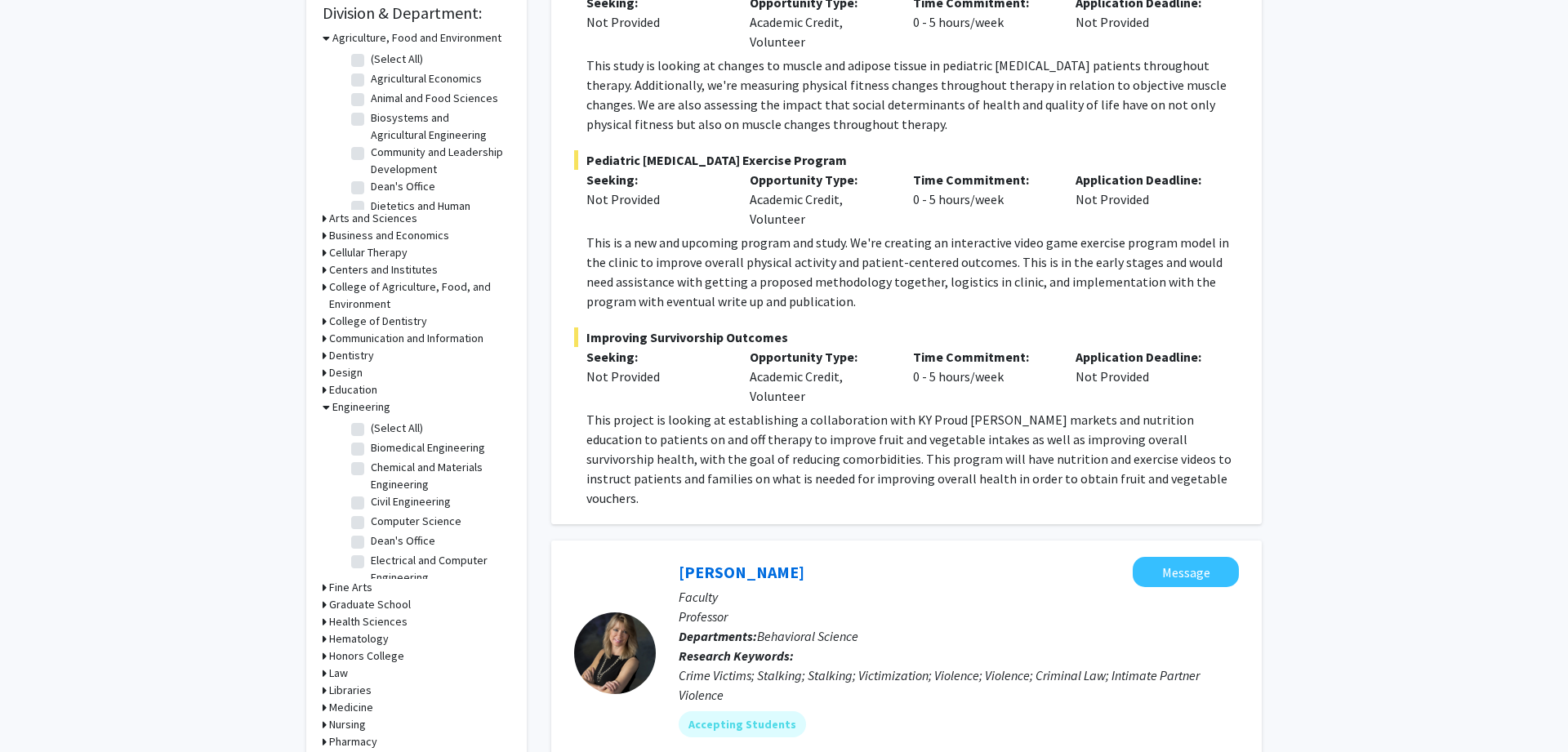
click at [371, 523] on label "Computer Science" at bounding box center [416, 521] width 90 height 17
click at [371, 523] on input "Computer Science" at bounding box center [376, 518] width 11 height 11
checkbox input "true"
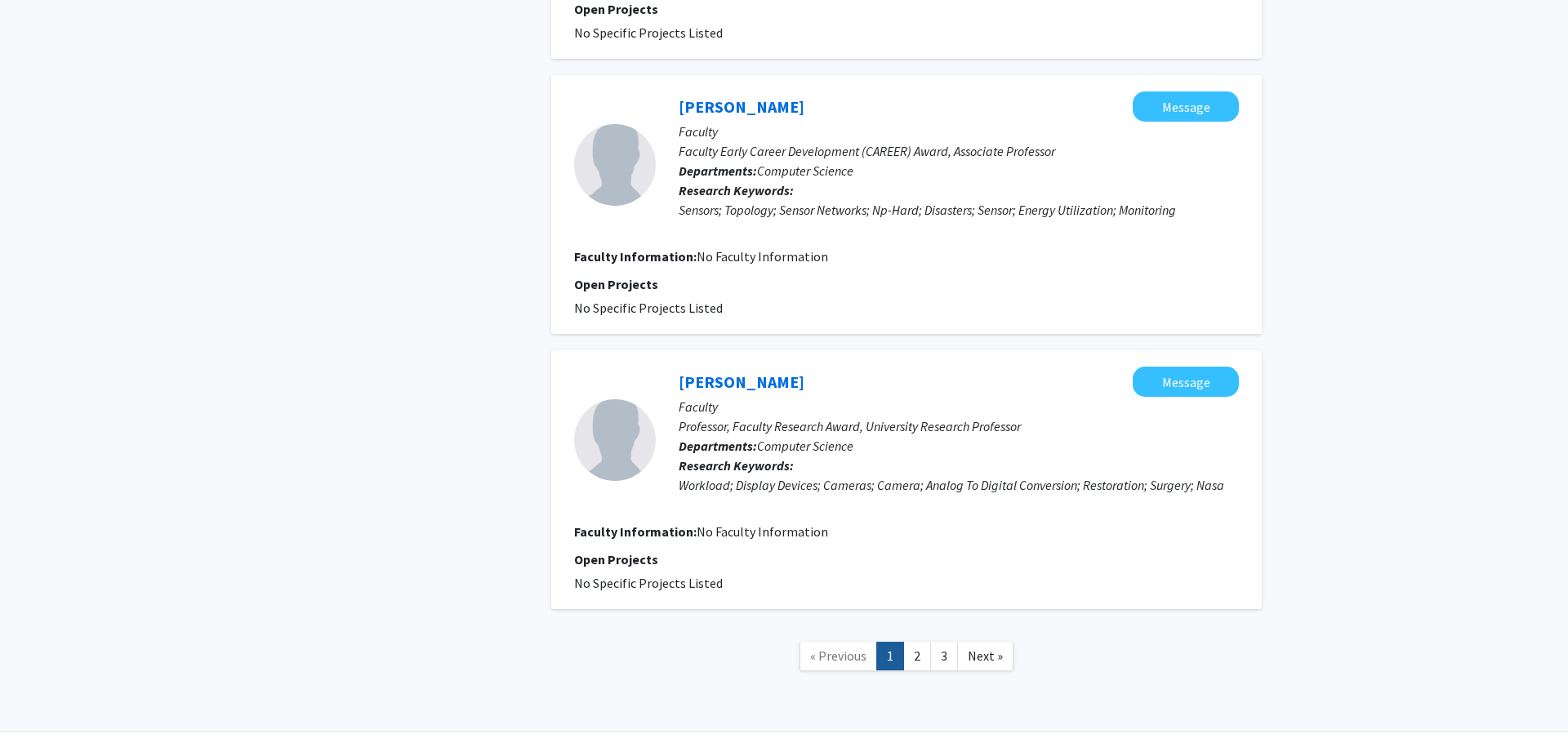
scroll to position [2454, 0]
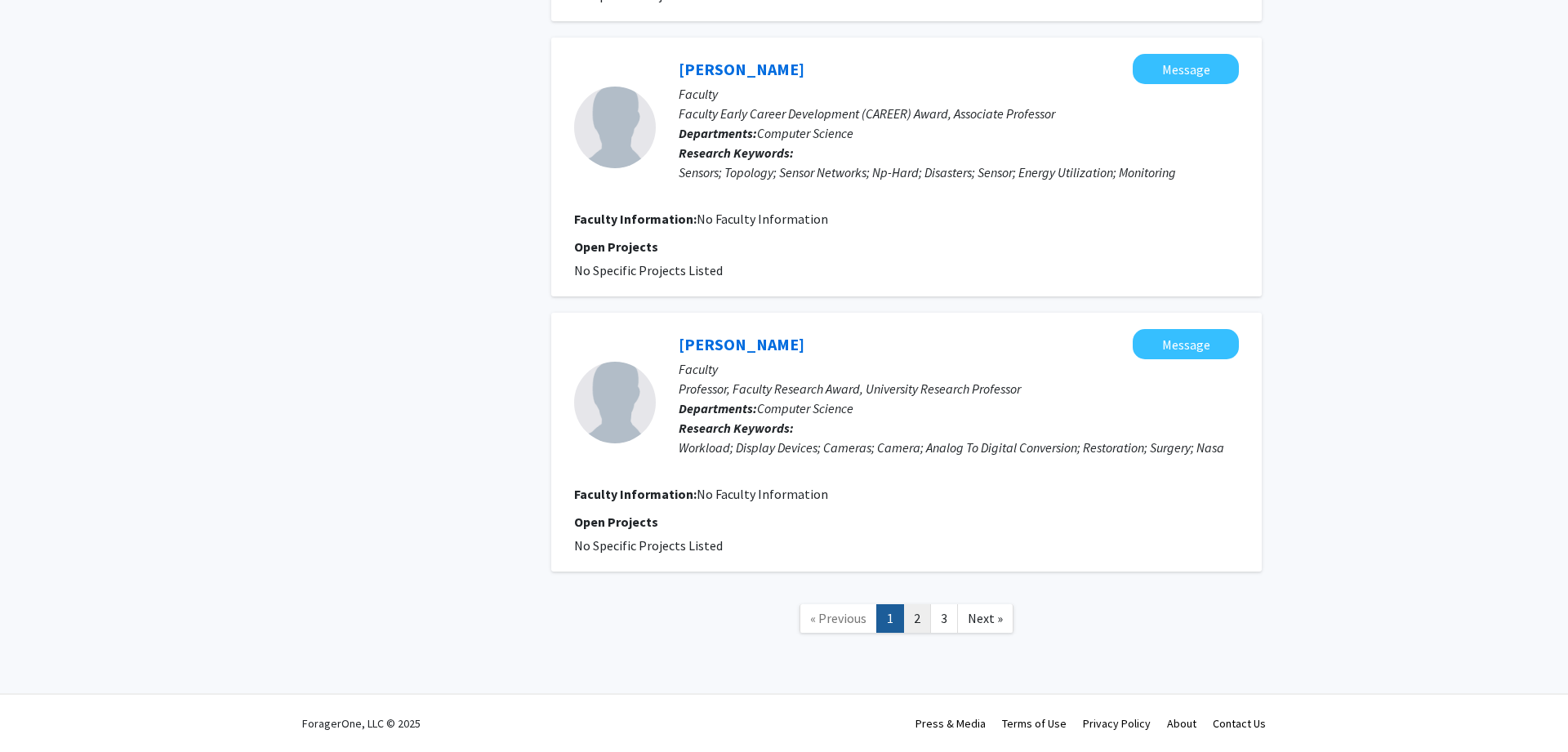
click at [918, 627] on link "2" at bounding box center [917, 618] width 28 height 29
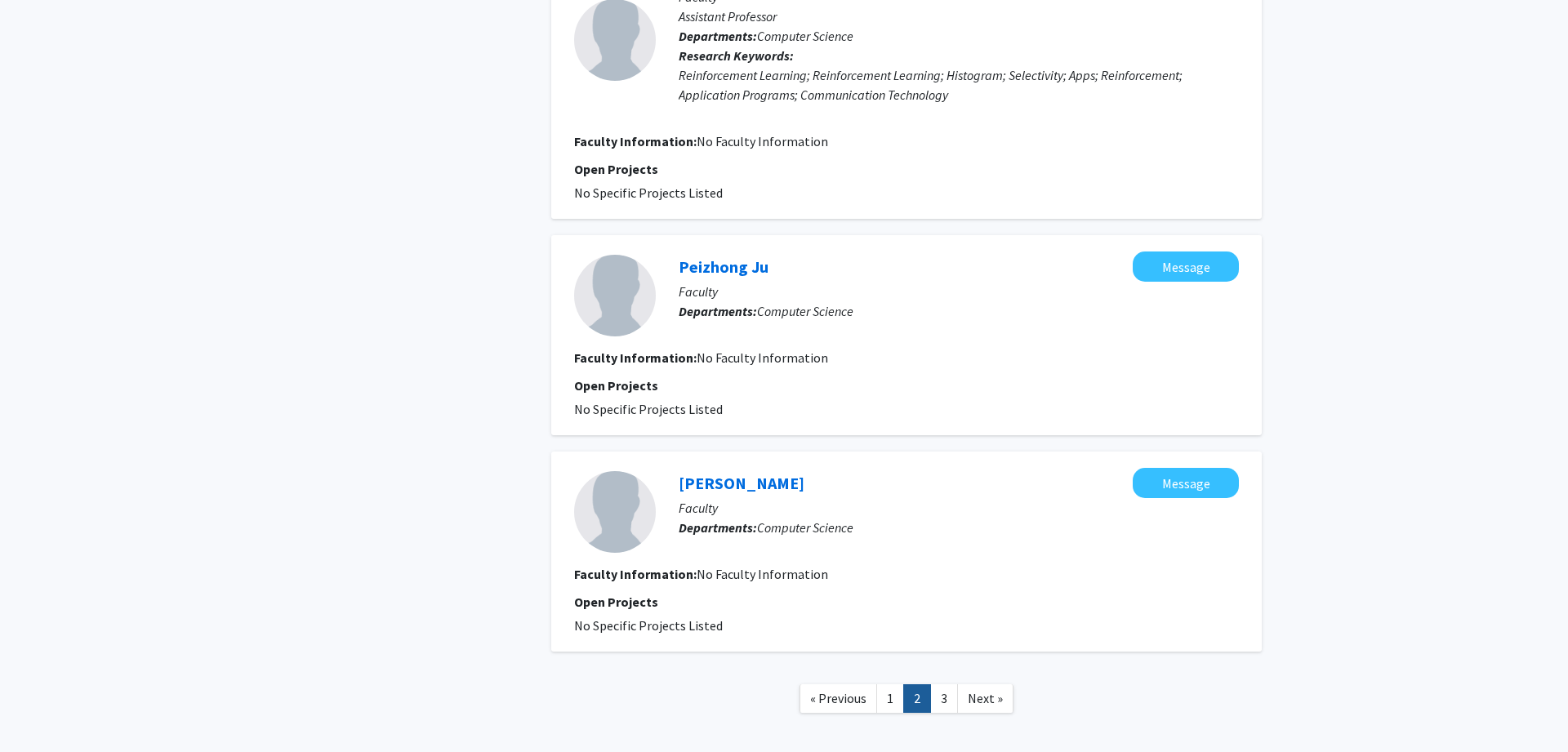
scroll to position [1997, 0]
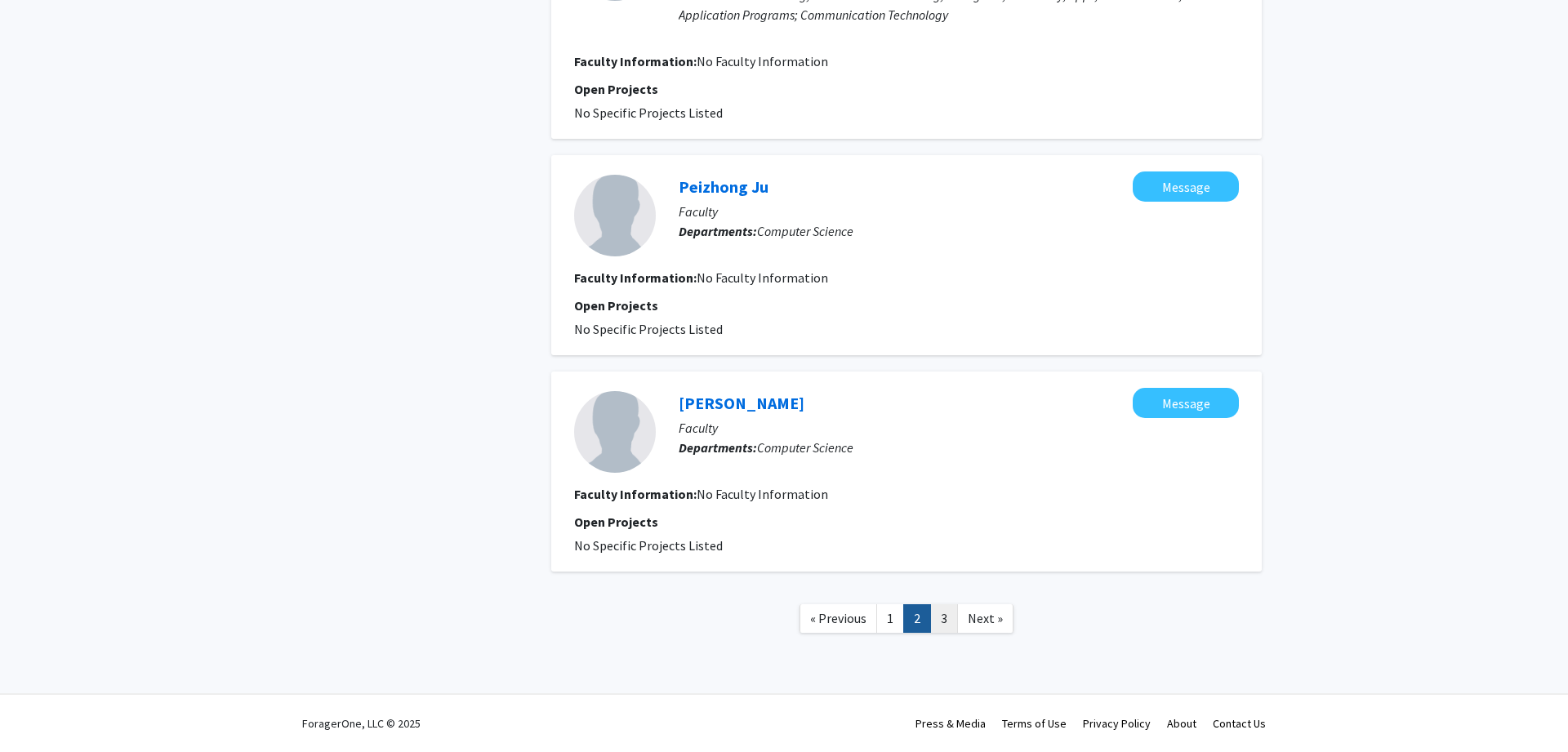
click at [946, 615] on link "3" at bounding box center [944, 618] width 28 height 29
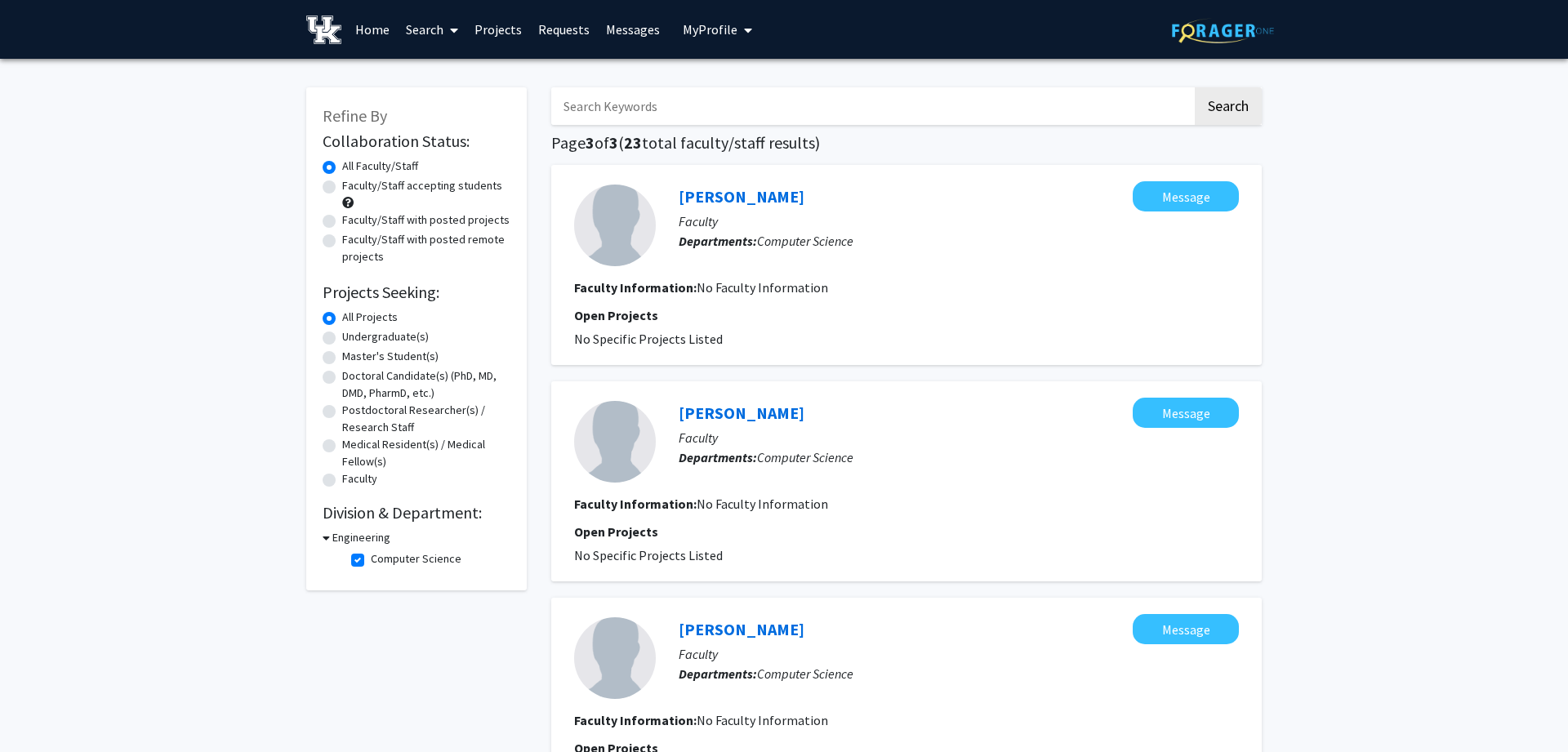
click at [331, 538] on div "Engineering" at bounding box center [416, 537] width 188 height 17
click at [326, 539] on icon at bounding box center [326, 537] width 8 height 17
click at [326, 539] on icon at bounding box center [324, 537] width 4 height 17
click at [371, 561] on label "Computer Science" at bounding box center [416, 559] width 90 height 17
click at [371, 561] on input "Computer Science" at bounding box center [376, 556] width 11 height 11
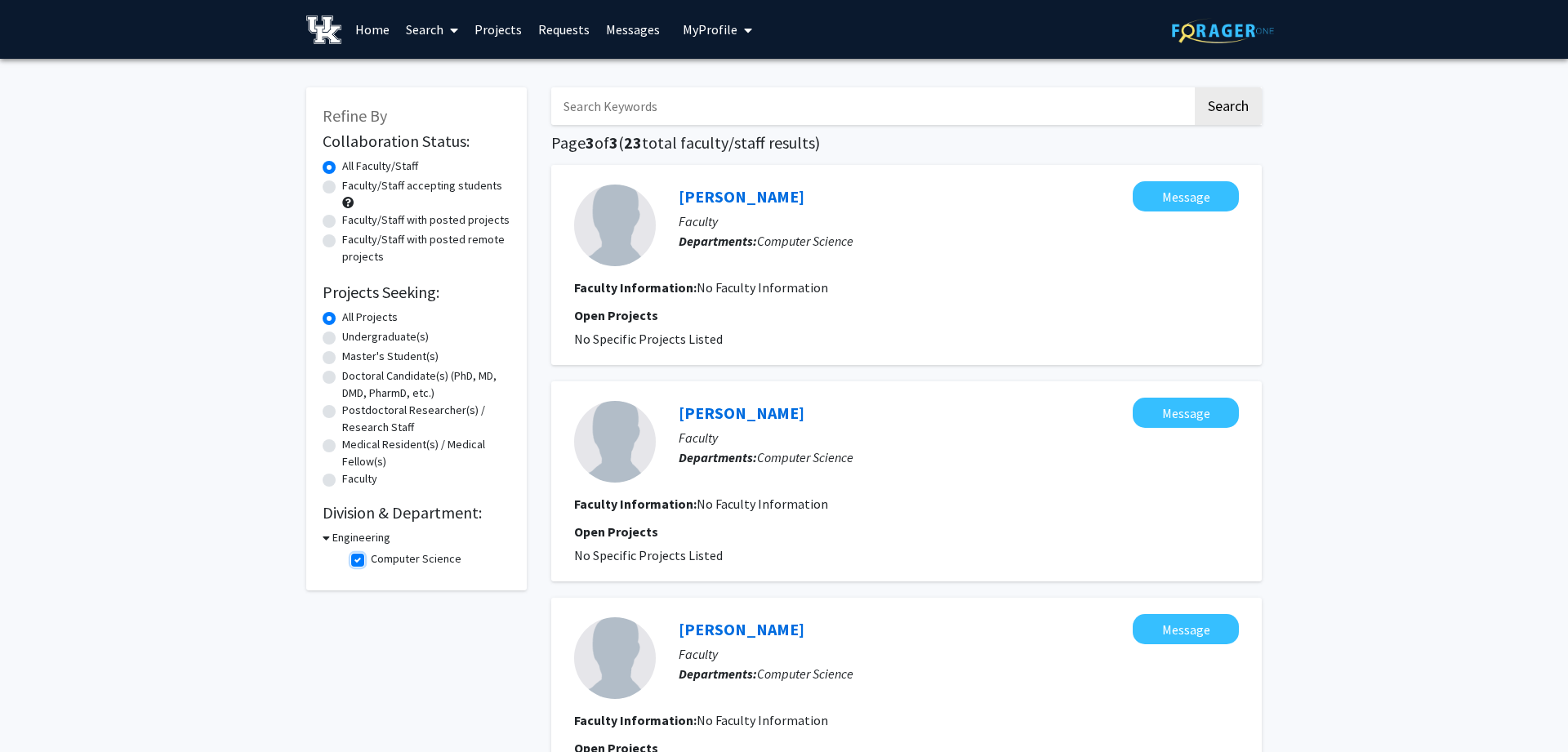
checkbox input "false"
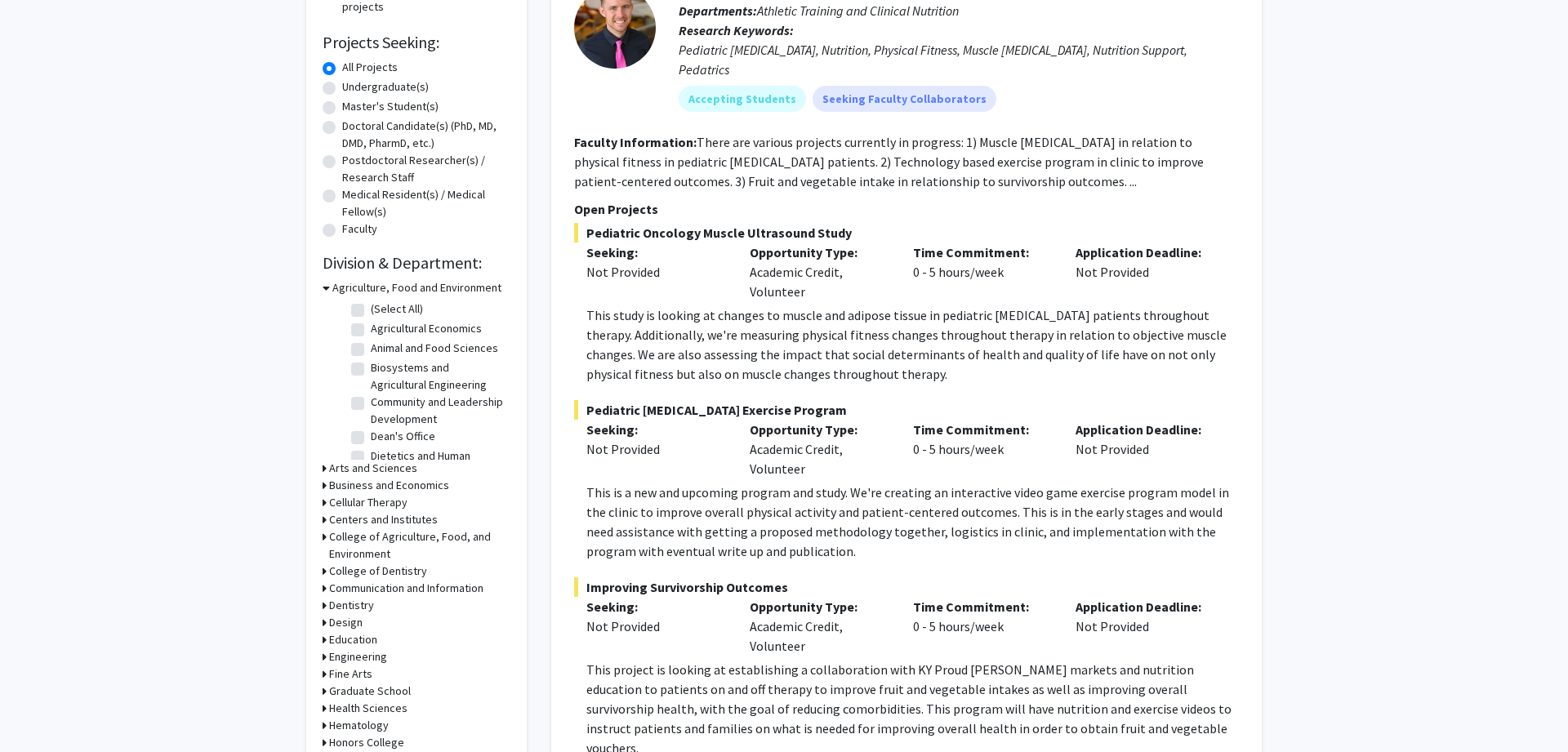
scroll to position [333, 0]
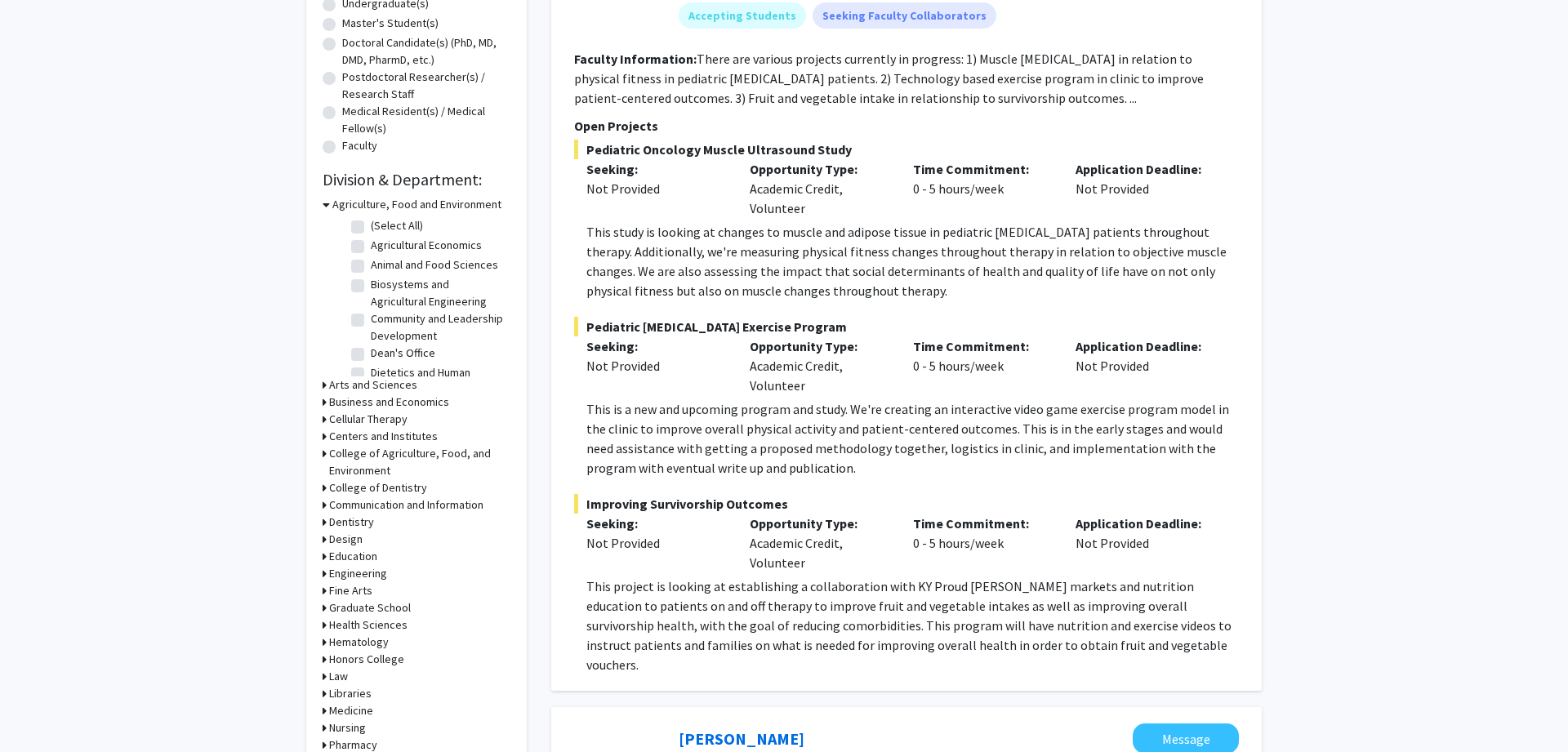
click at [343, 569] on h3 "Engineering" at bounding box center [358, 574] width 58 height 17
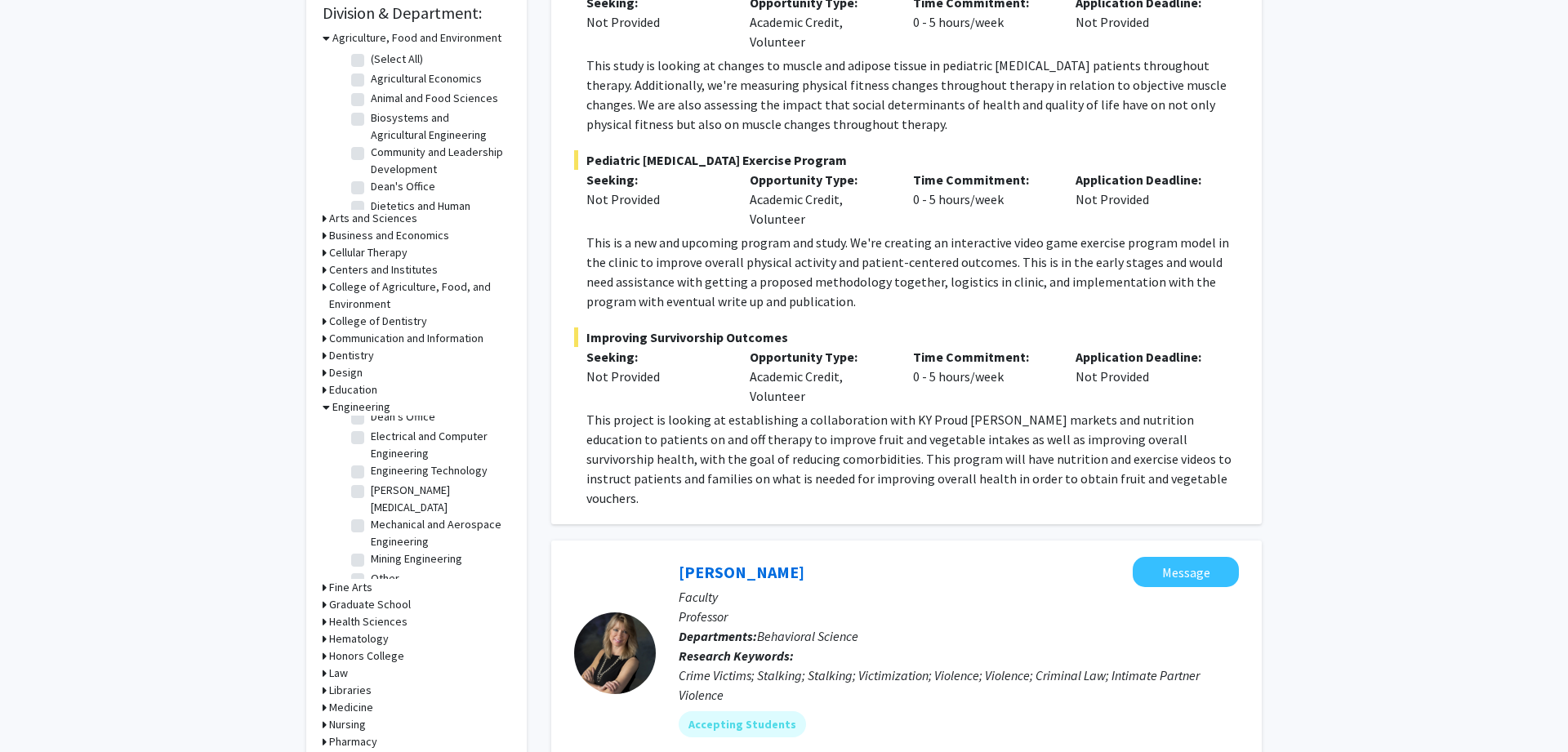
scroll to position [36, 0]
click at [371, 563] on label "Engineering Technology" at bounding box center [429, 559] width 117 height 17
click at [371, 561] on input "Engineering Technology" at bounding box center [376, 556] width 11 height 11
checkbox input "true"
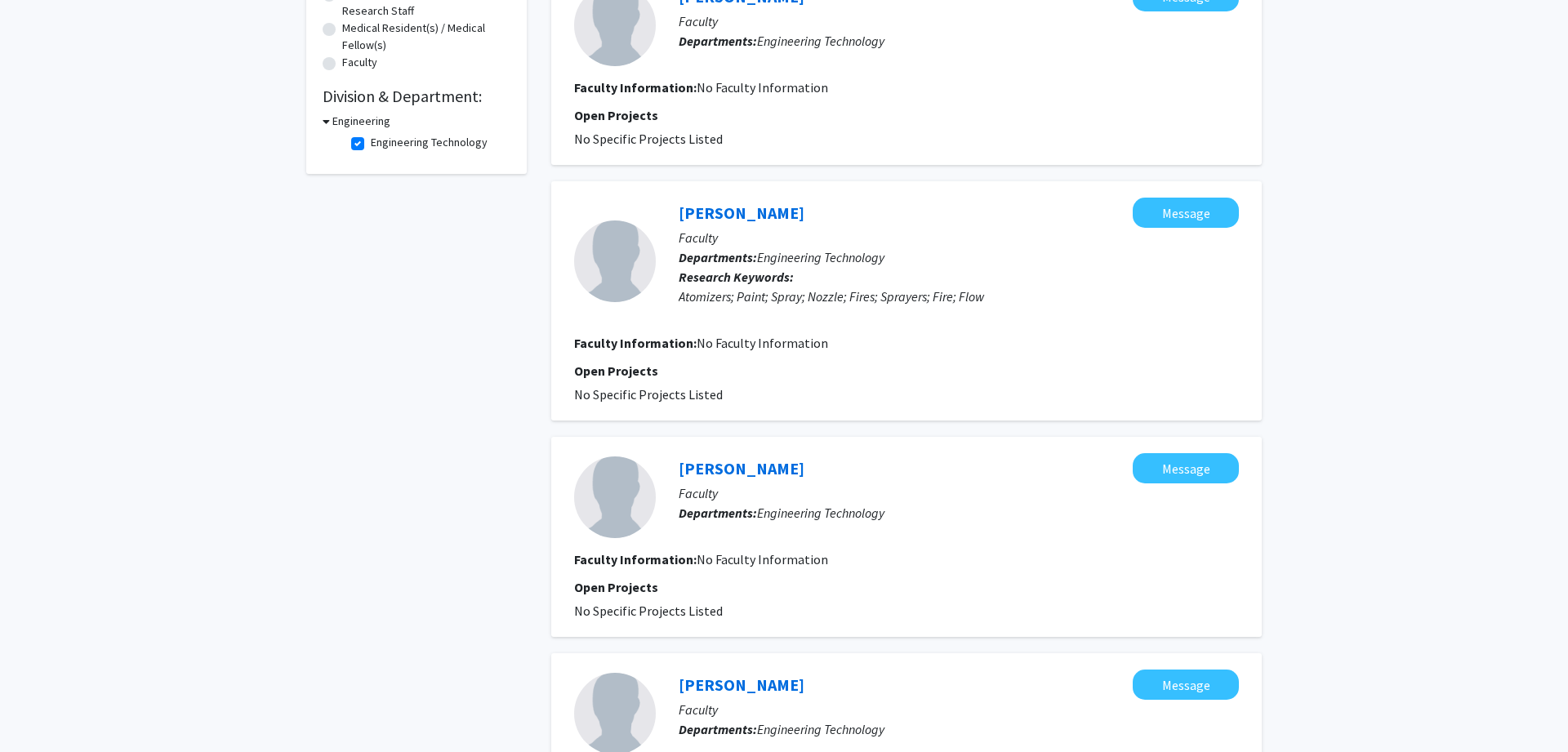
scroll to position [250, 0]
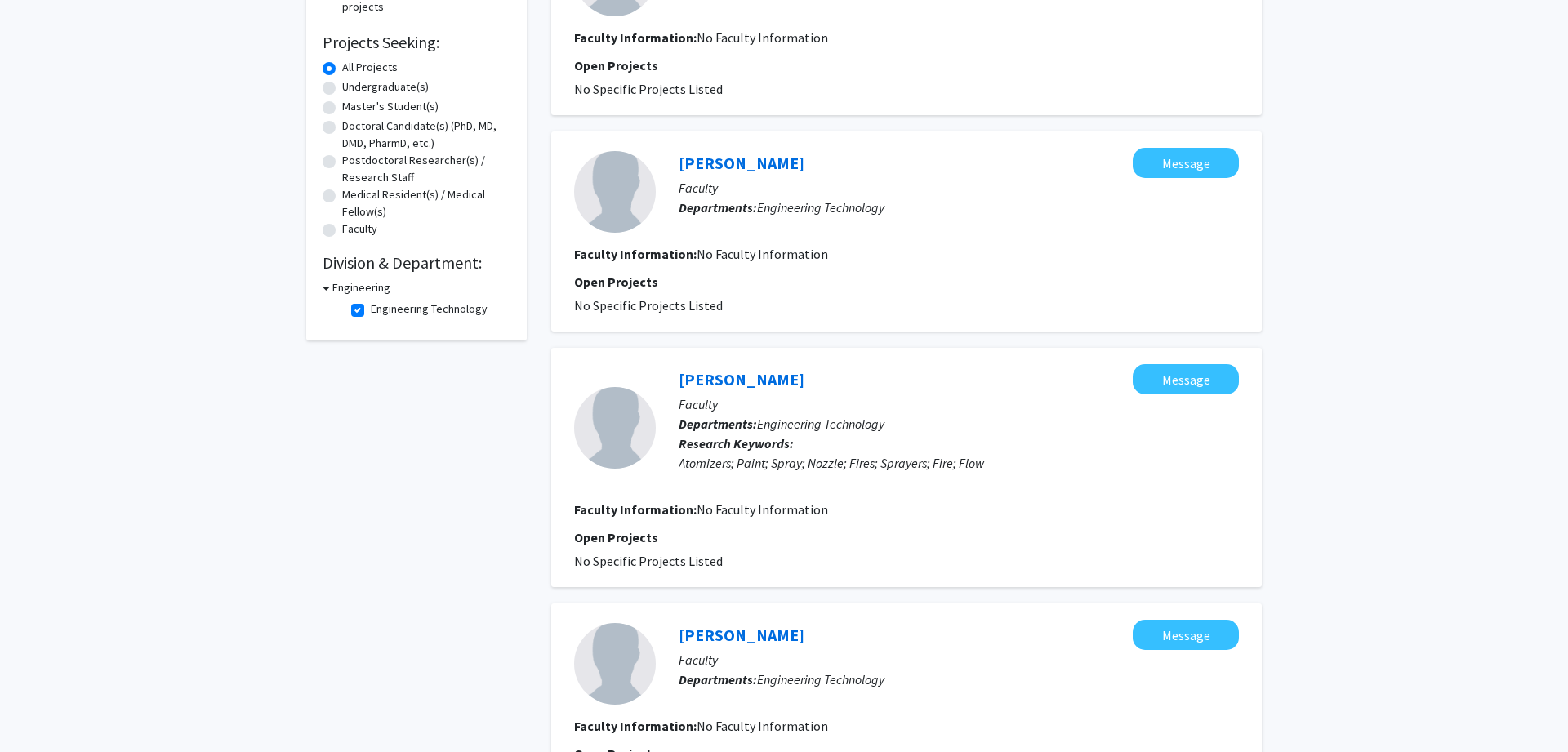
click at [411, 313] on label "Engineering Technology" at bounding box center [429, 309] width 117 height 17
click at [381, 311] on input "Engineering Technology" at bounding box center [376, 306] width 11 height 11
checkbox input "false"
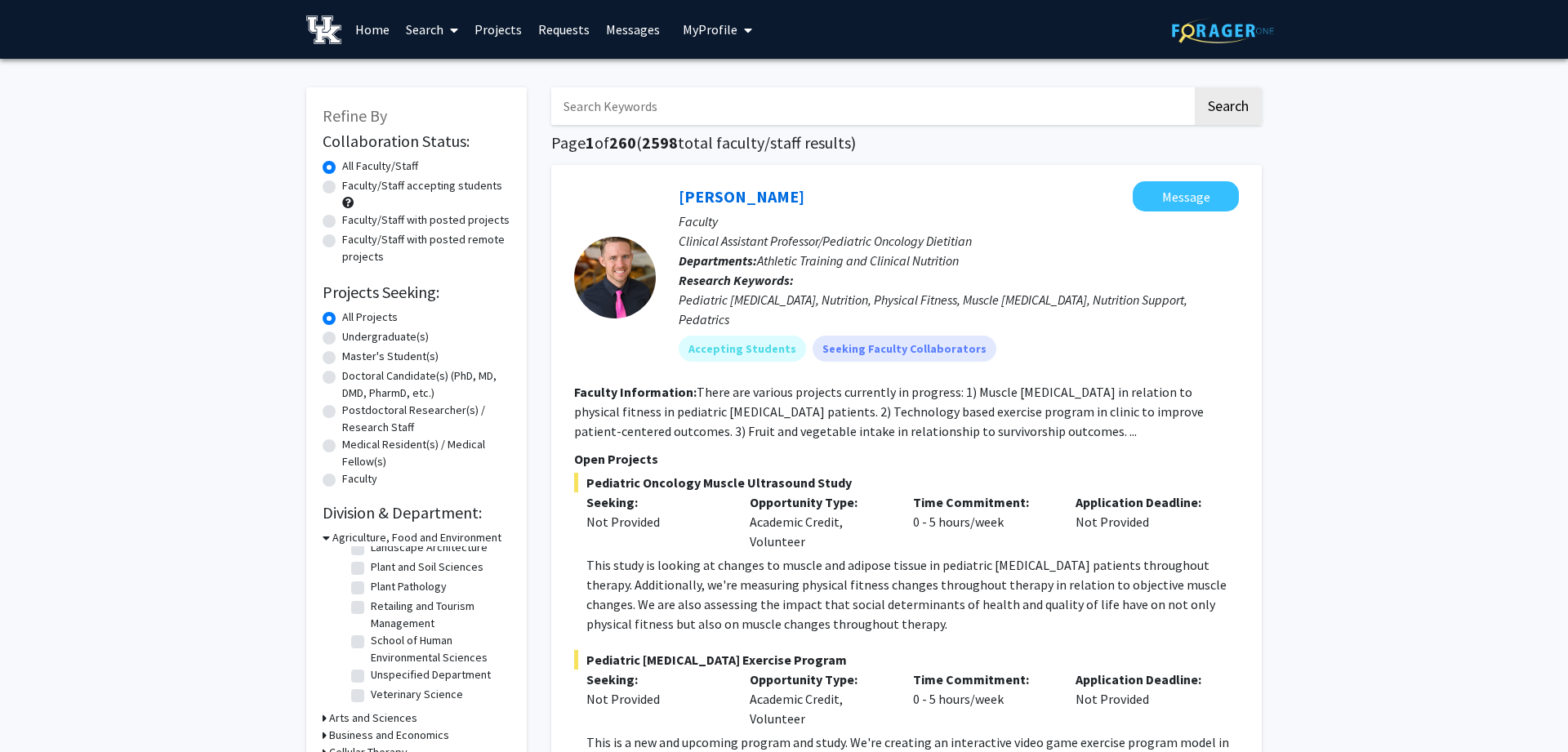
scroll to position [250, 0]
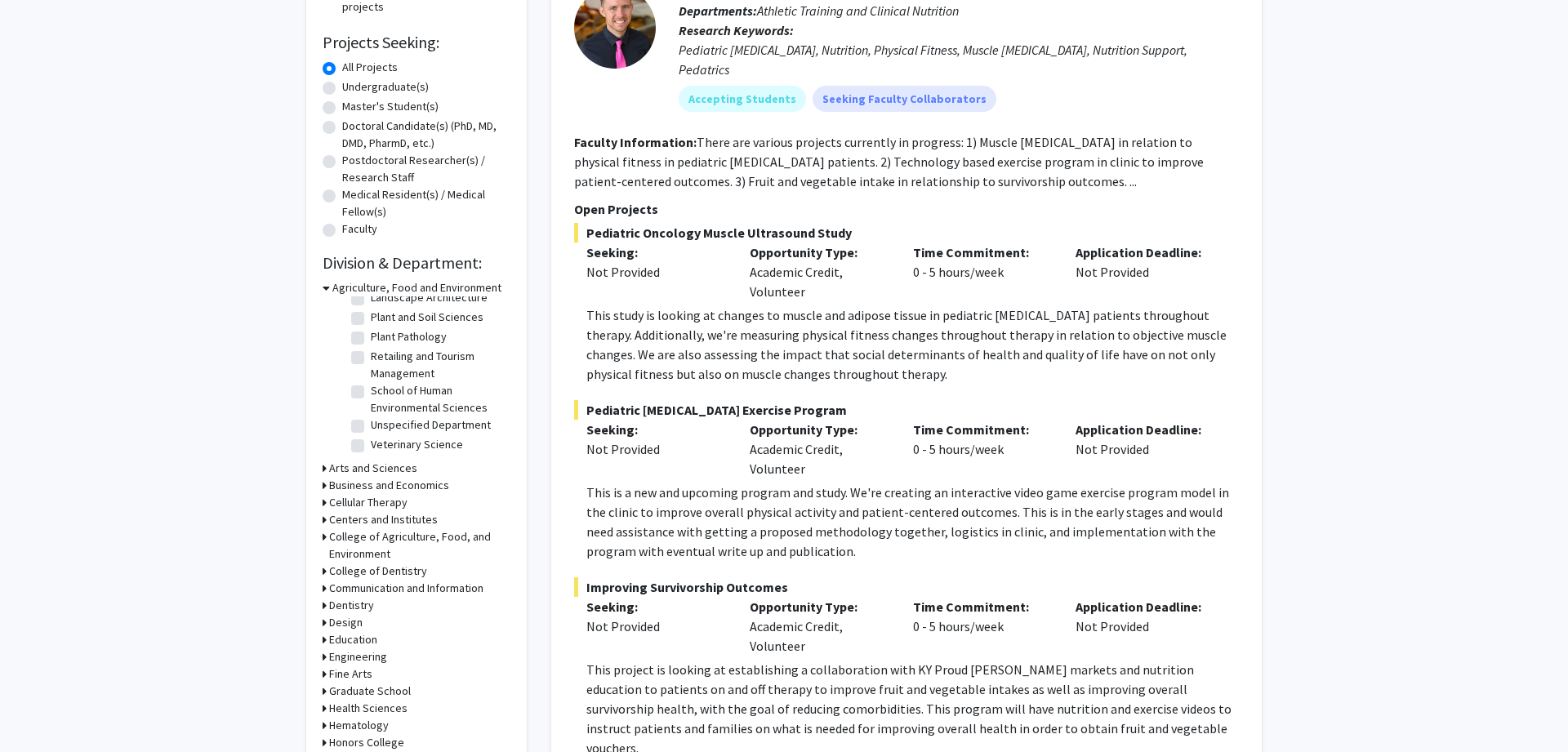
click at [357, 654] on h3 "Engineering" at bounding box center [358, 657] width 58 height 17
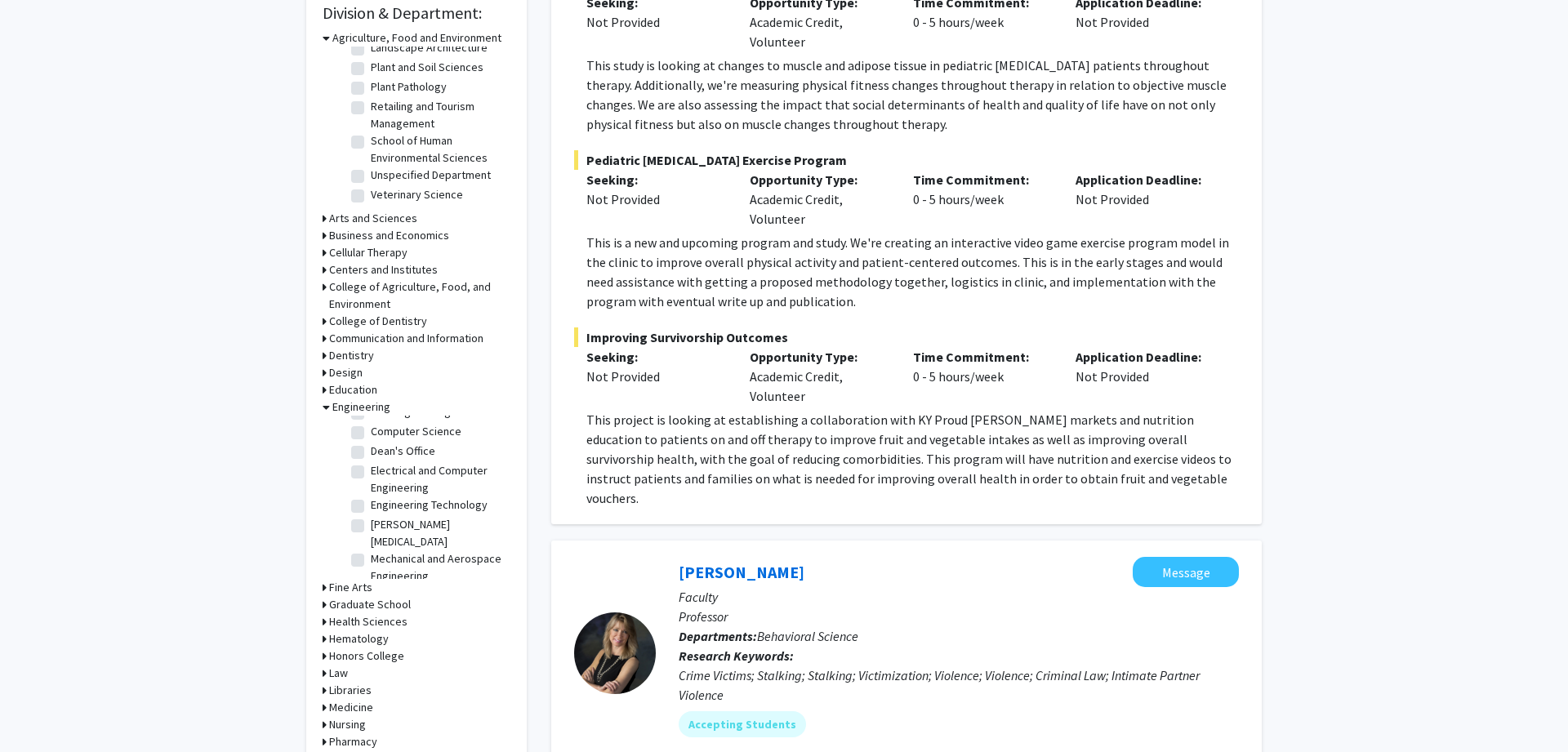
scroll to position [102, 0]
click at [371, 459] on label "Electrical and Computer Engineering" at bounding box center [438, 467] width 135 height 35
click at [371, 459] on input "Electrical and Computer Engineering" at bounding box center [376, 455] width 11 height 11
checkbox input "true"
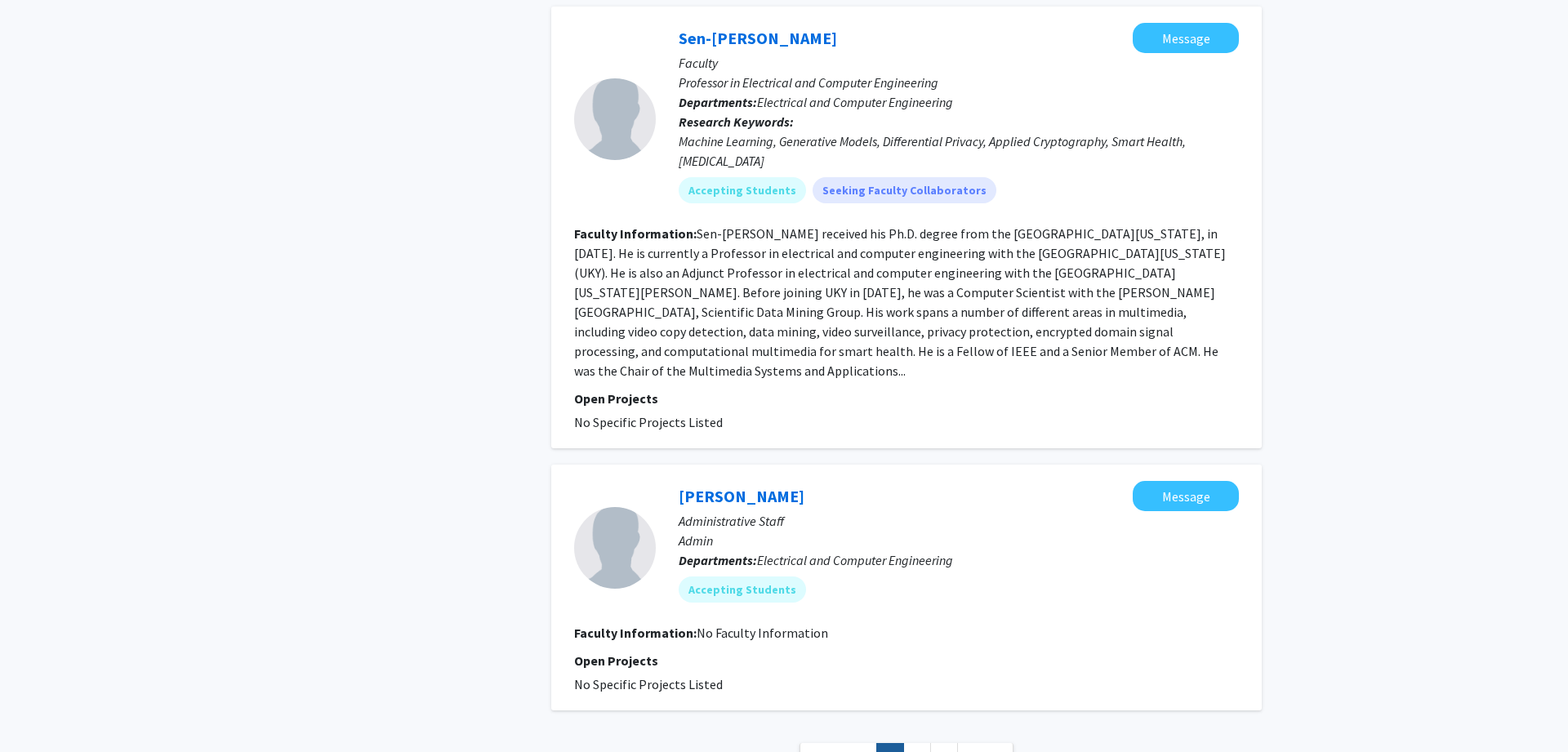
scroll to position [3726, 0]
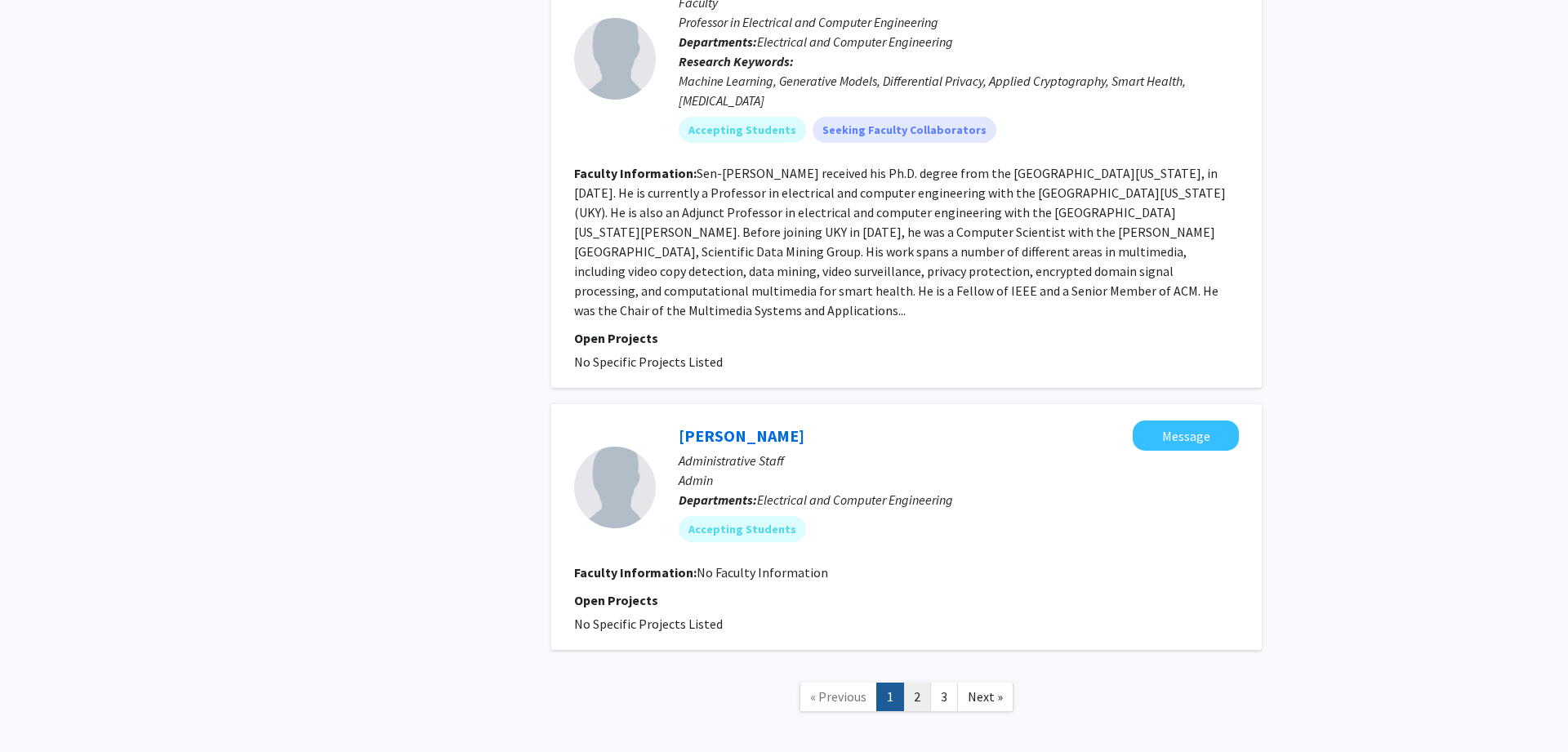
click at [917, 683] on link "2" at bounding box center [917, 697] width 28 height 29
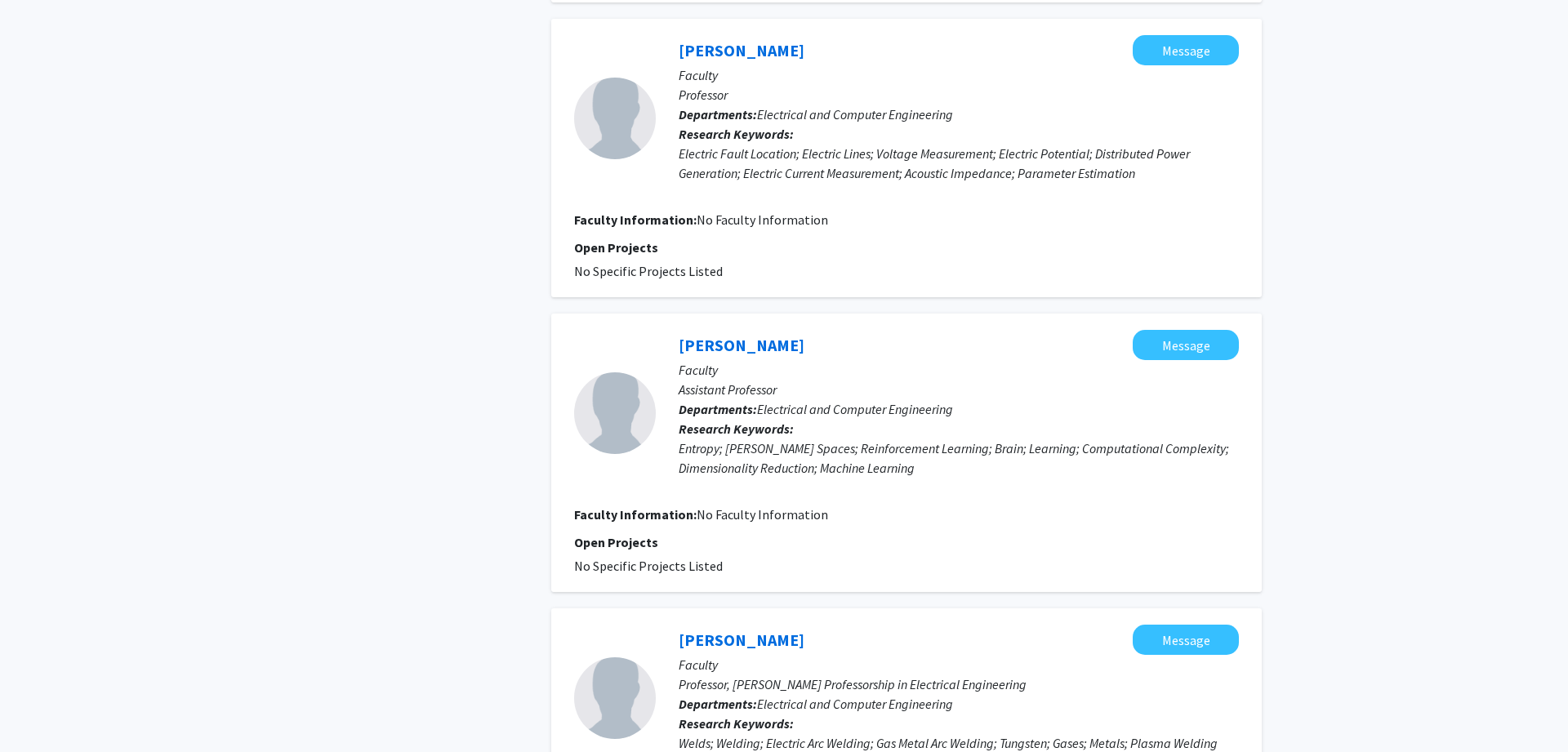
scroll to position [2591, 0]
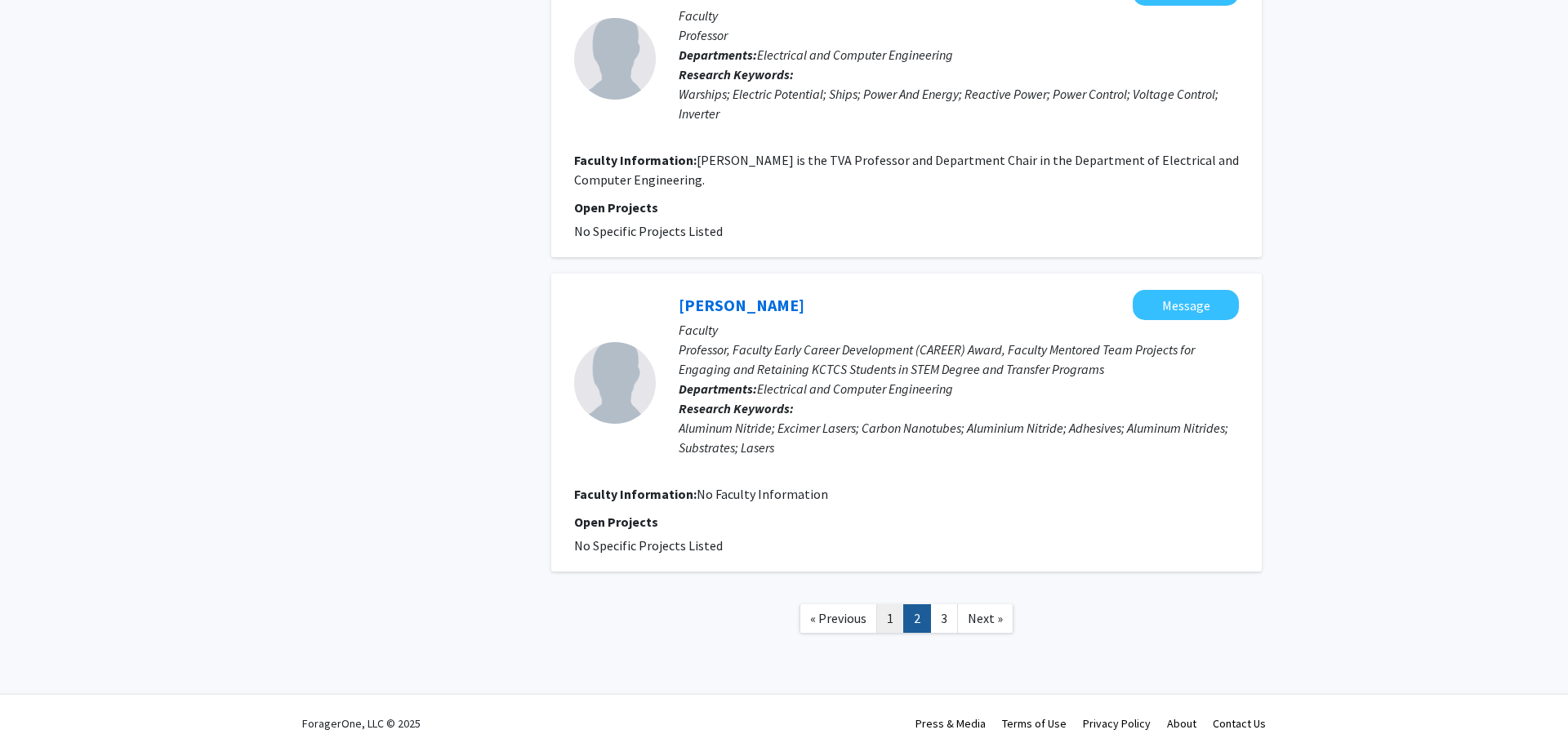
click at [889, 616] on link "1" at bounding box center [890, 618] width 28 height 29
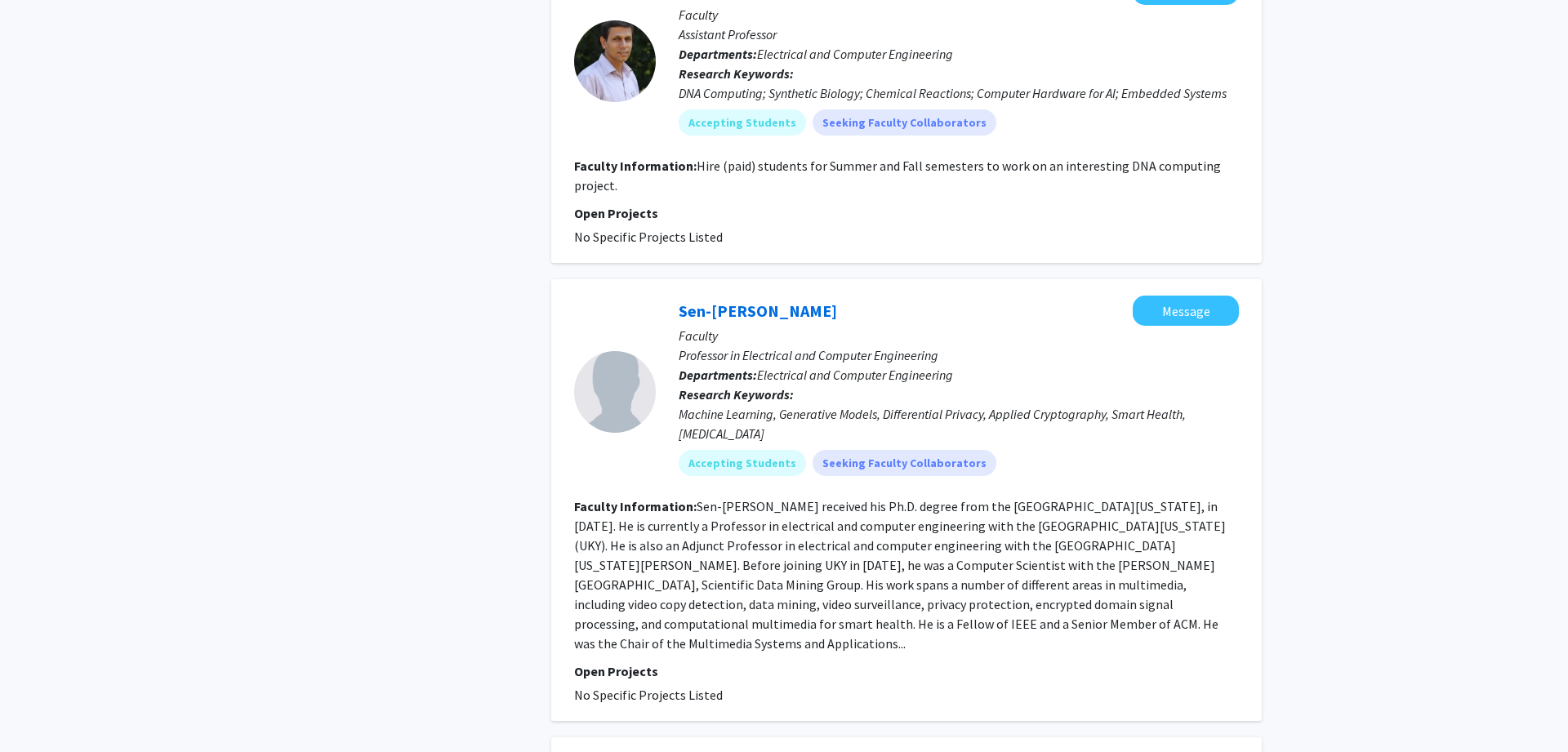
scroll to position [3726, 0]
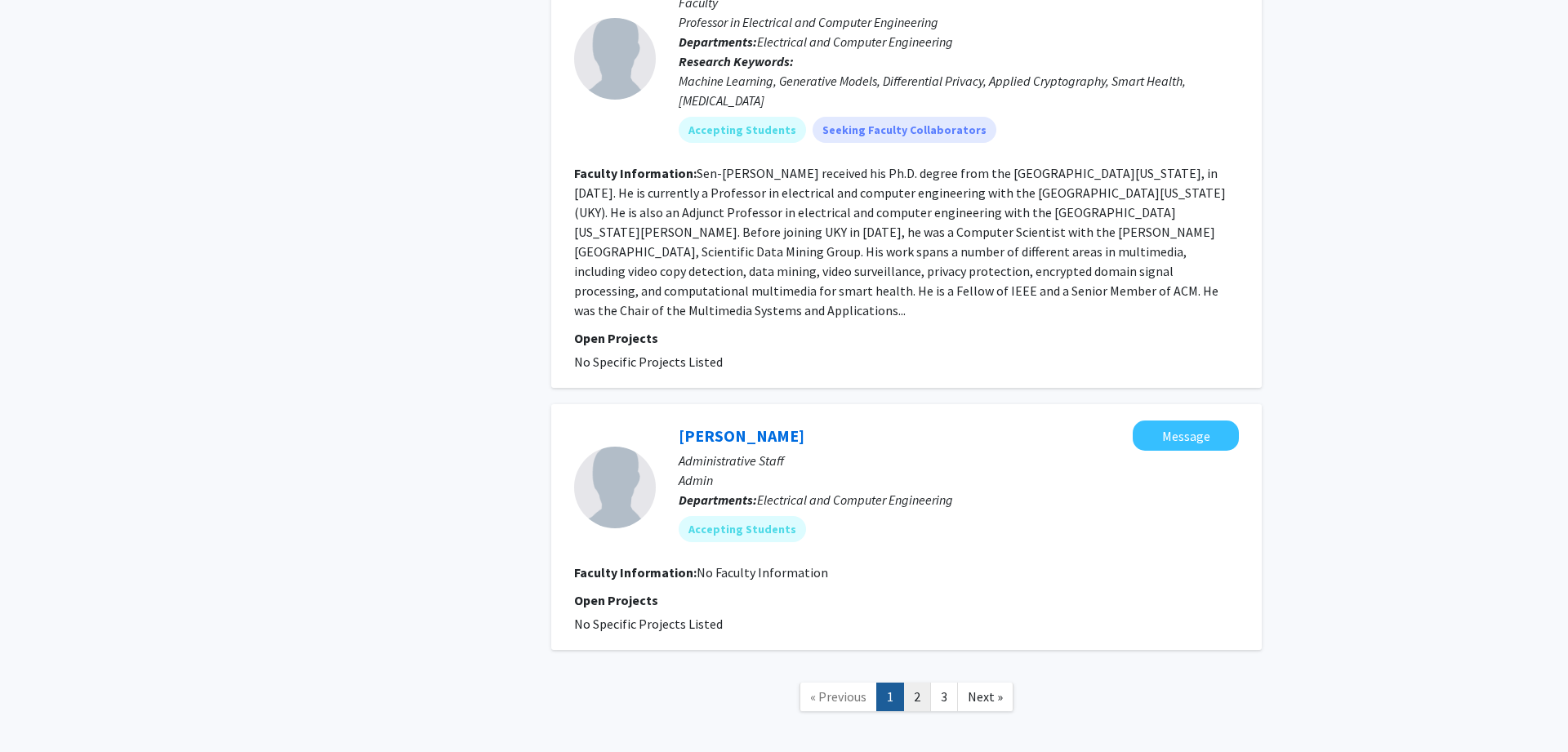
click at [926, 683] on link "2" at bounding box center [917, 697] width 28 height 29
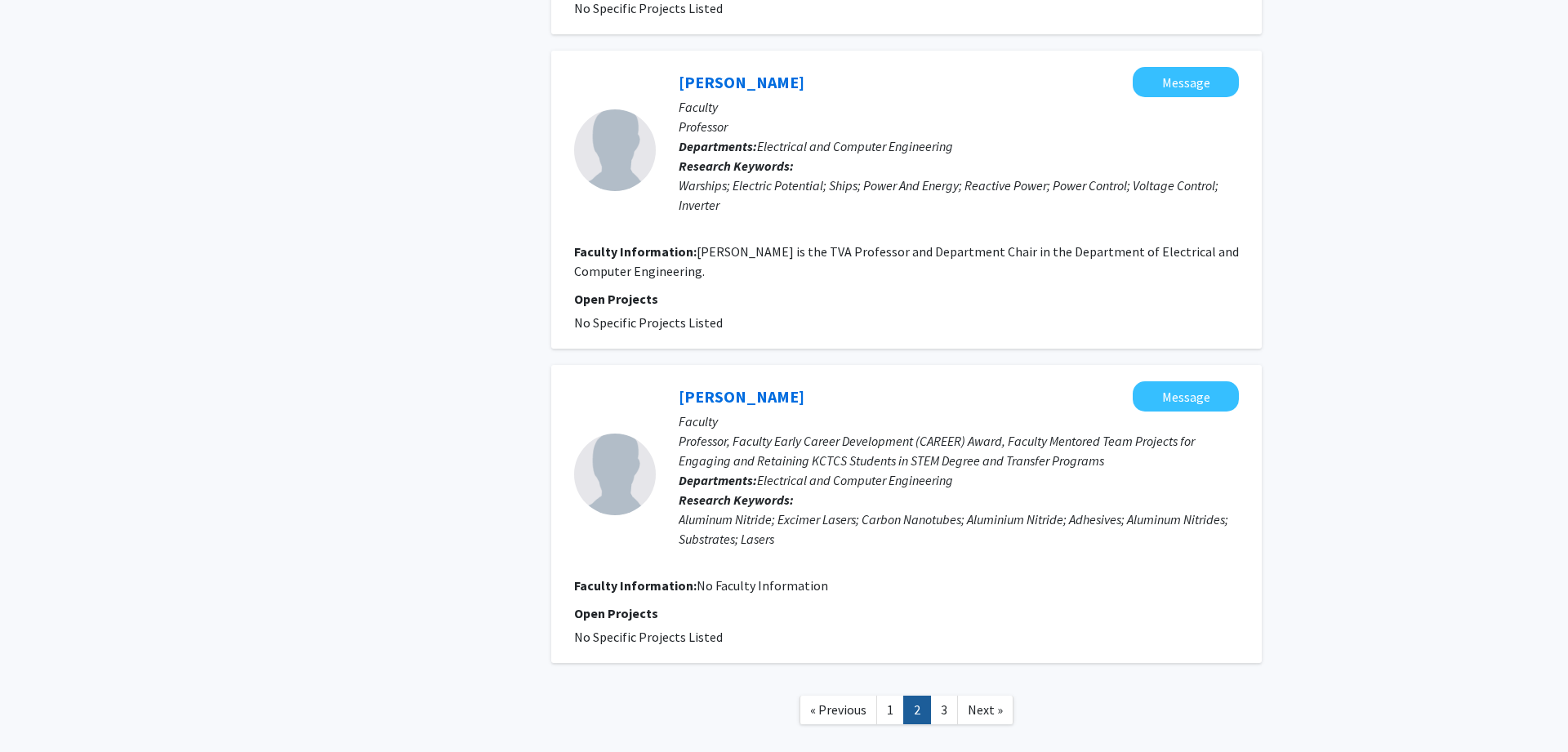
scroll to position [2583, 0]
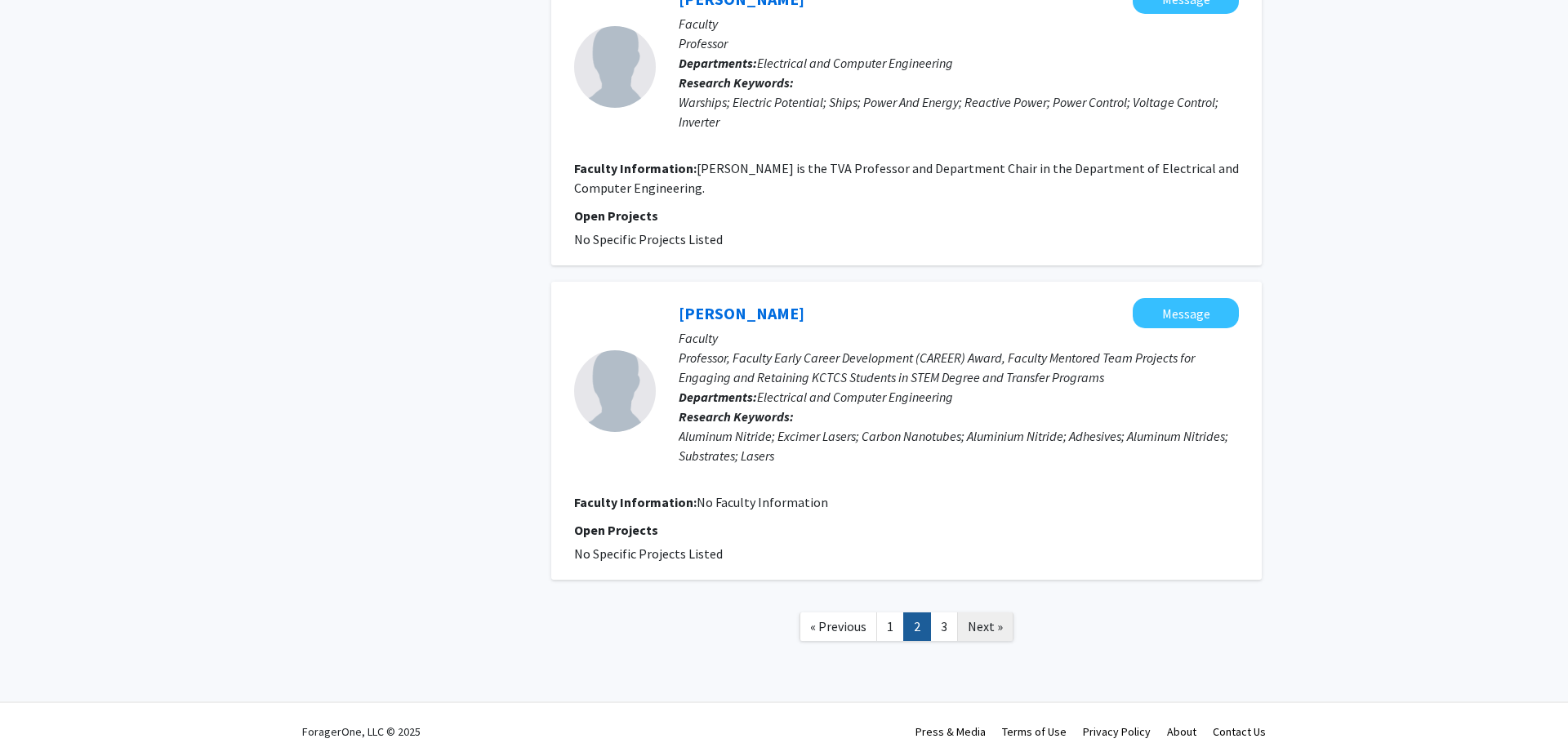
click at [993, 628] on span "Next »" at bounding box center [986, 626] width 35 height 16
